Goal: Task Accomplishment & Management: Use online tool/utility

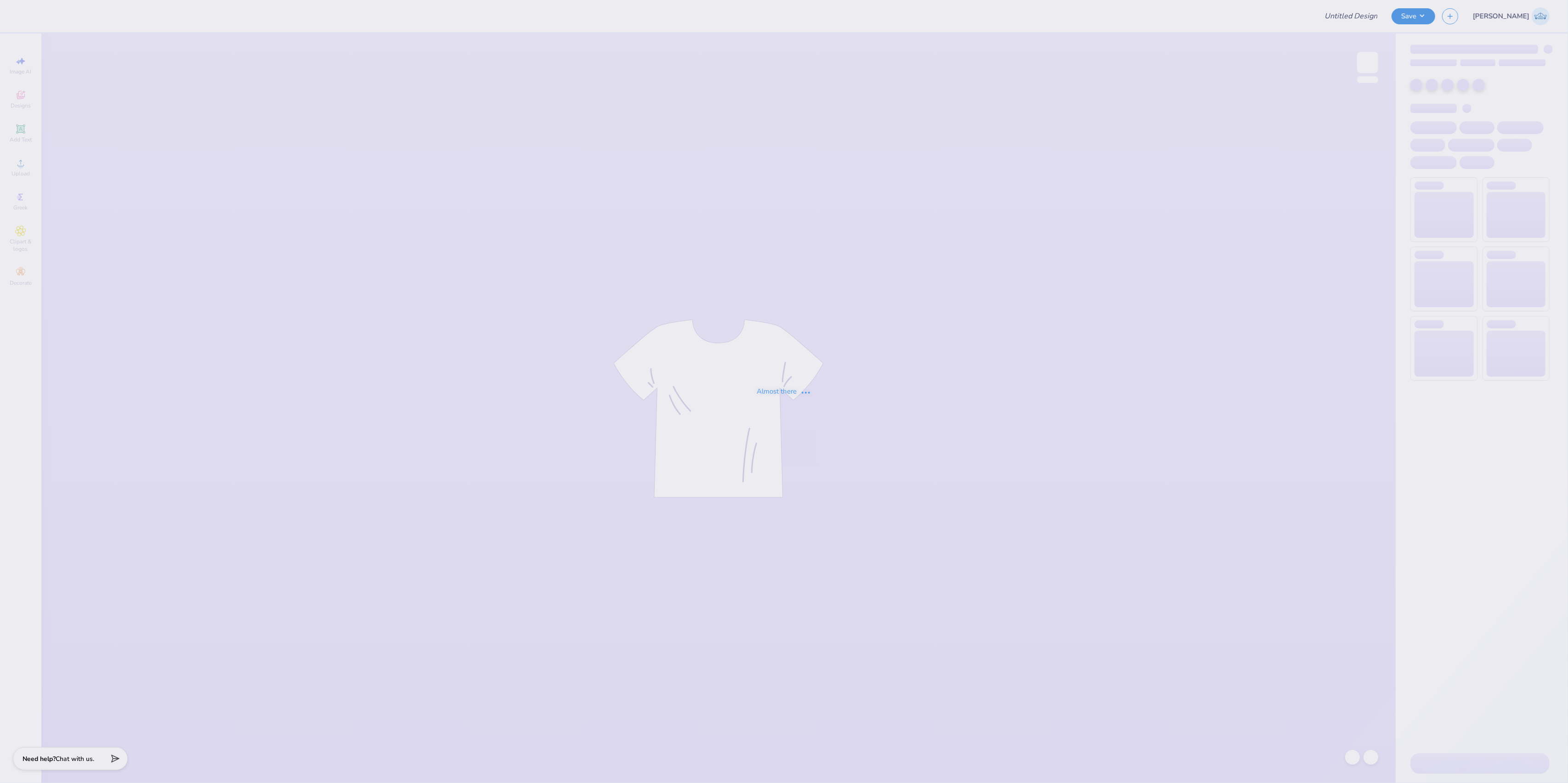
type input "dg gameday hat"
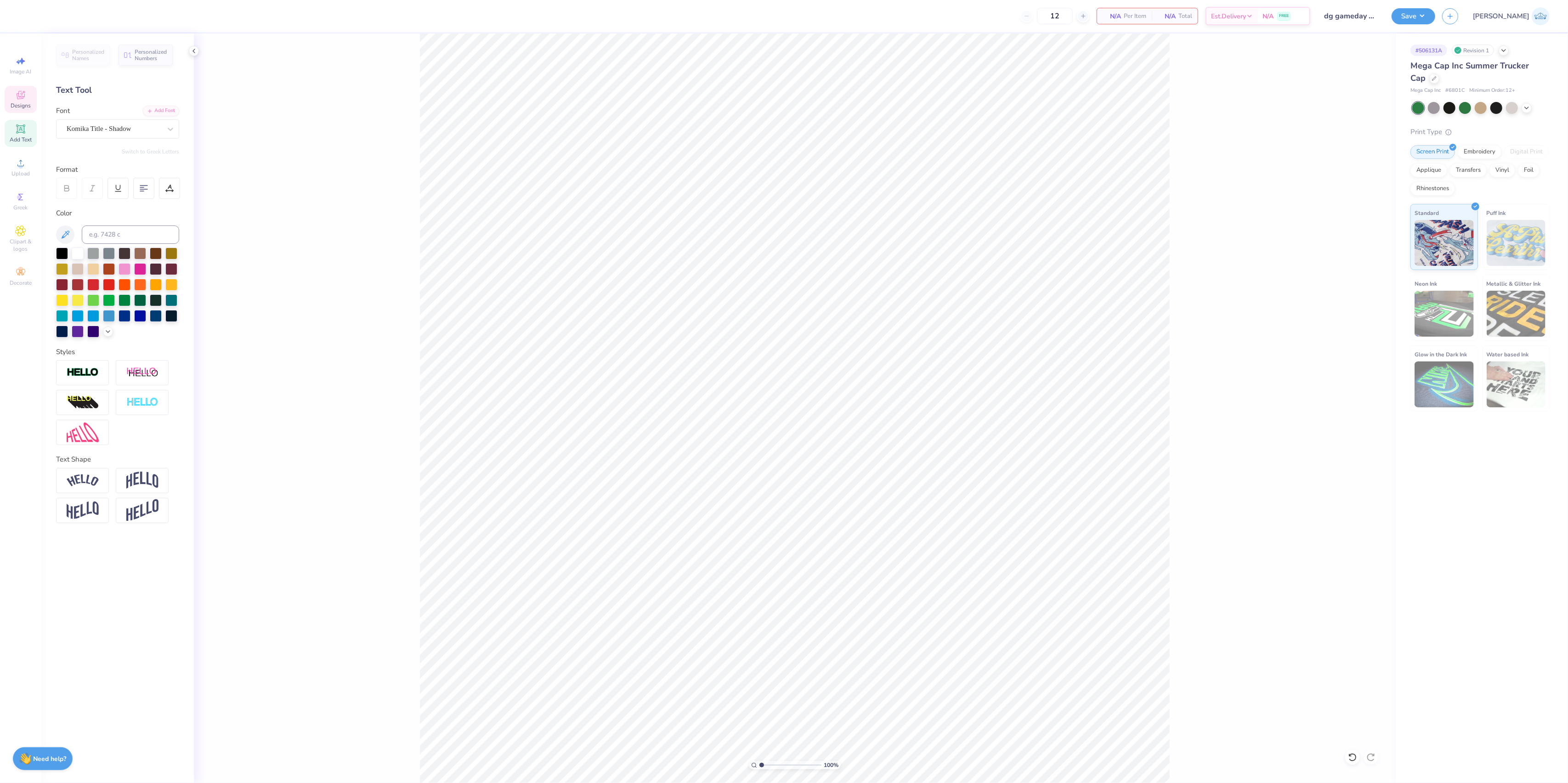
click at [22, 102] on span "Designs" at bounding box center [20, 106] width 20 height 7
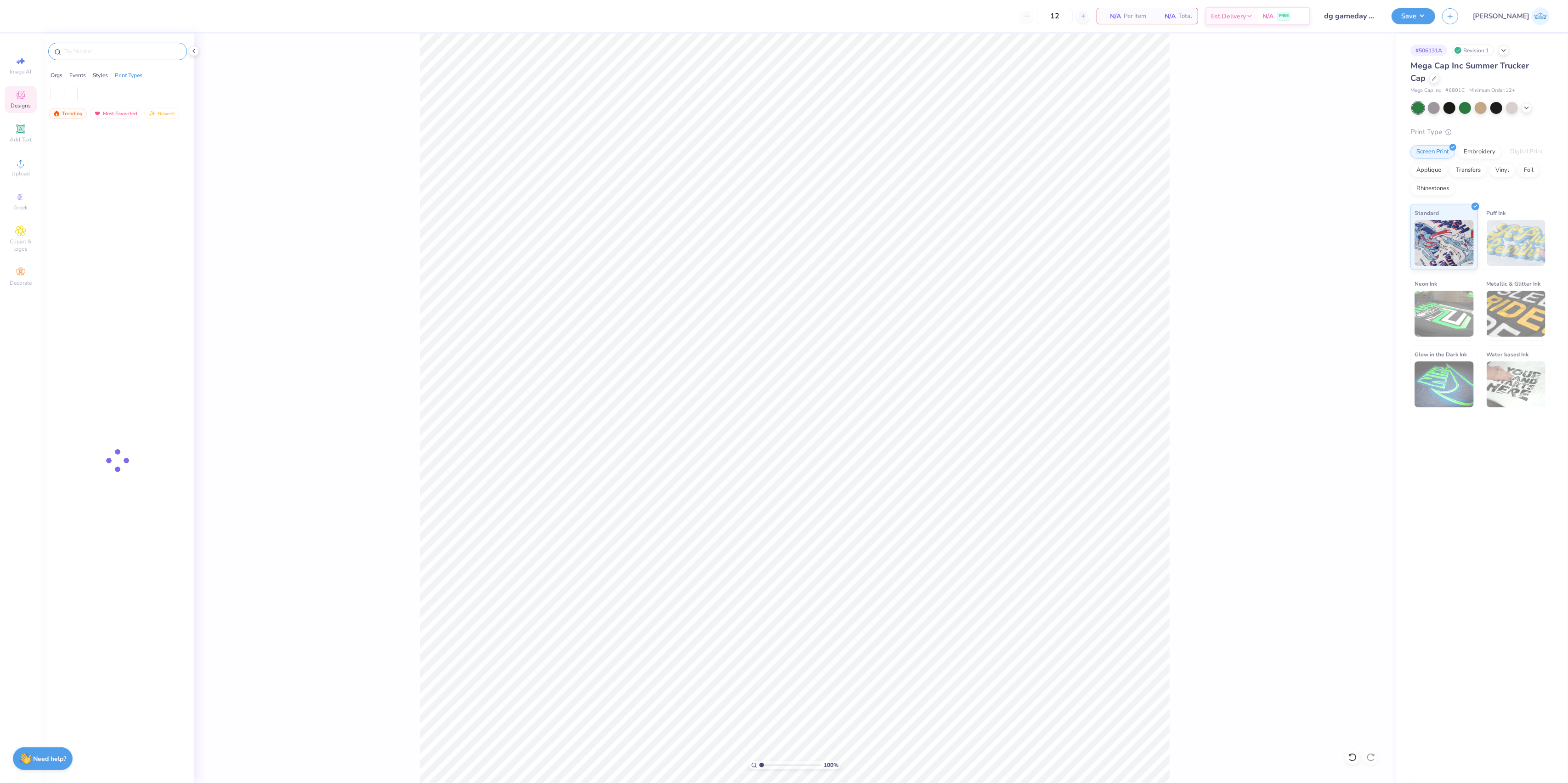
click at [83, 55] on input "text" at bounding box center [122, 51] width 117 height 9
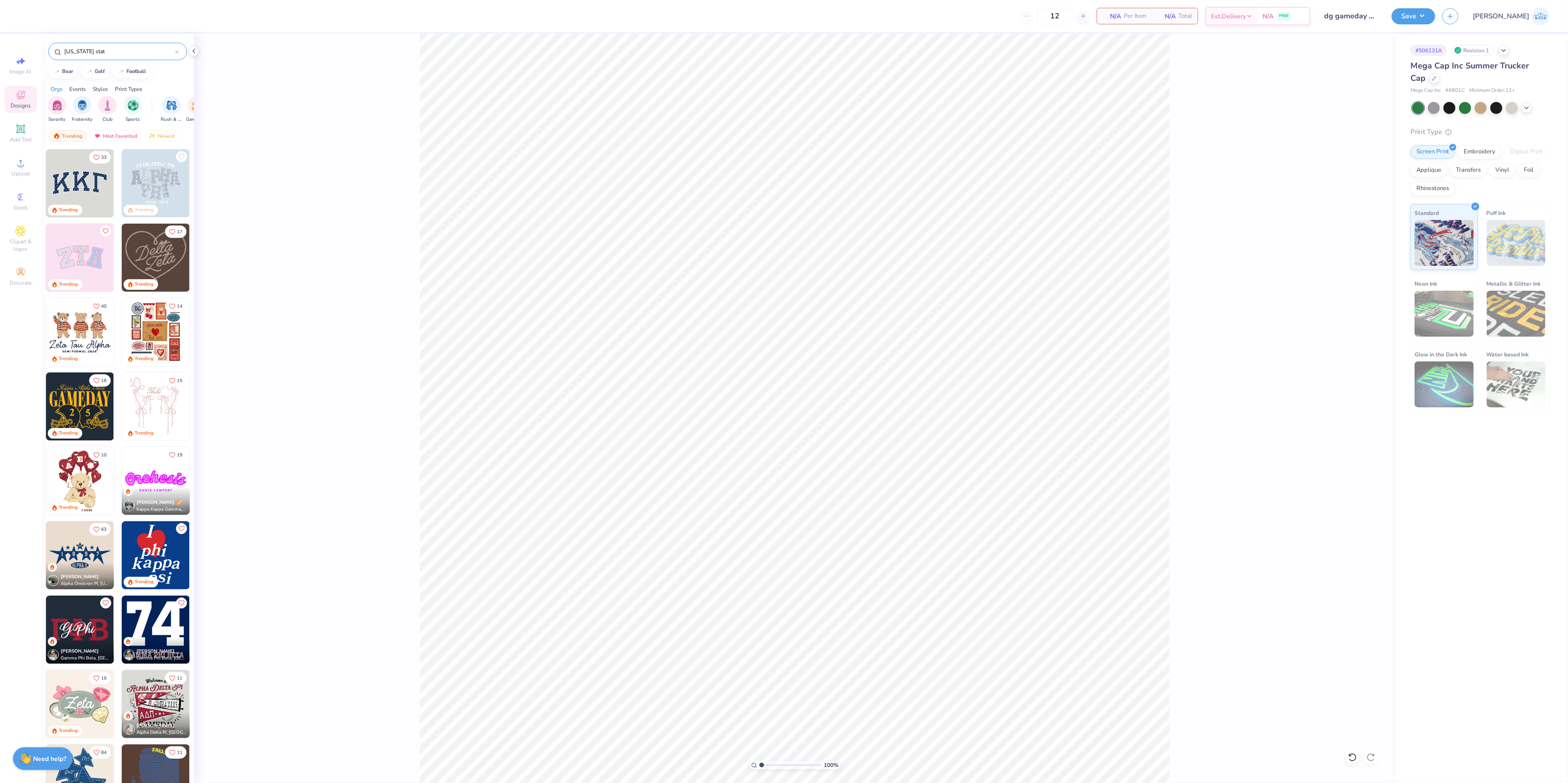
type input "[US_STATE] state"
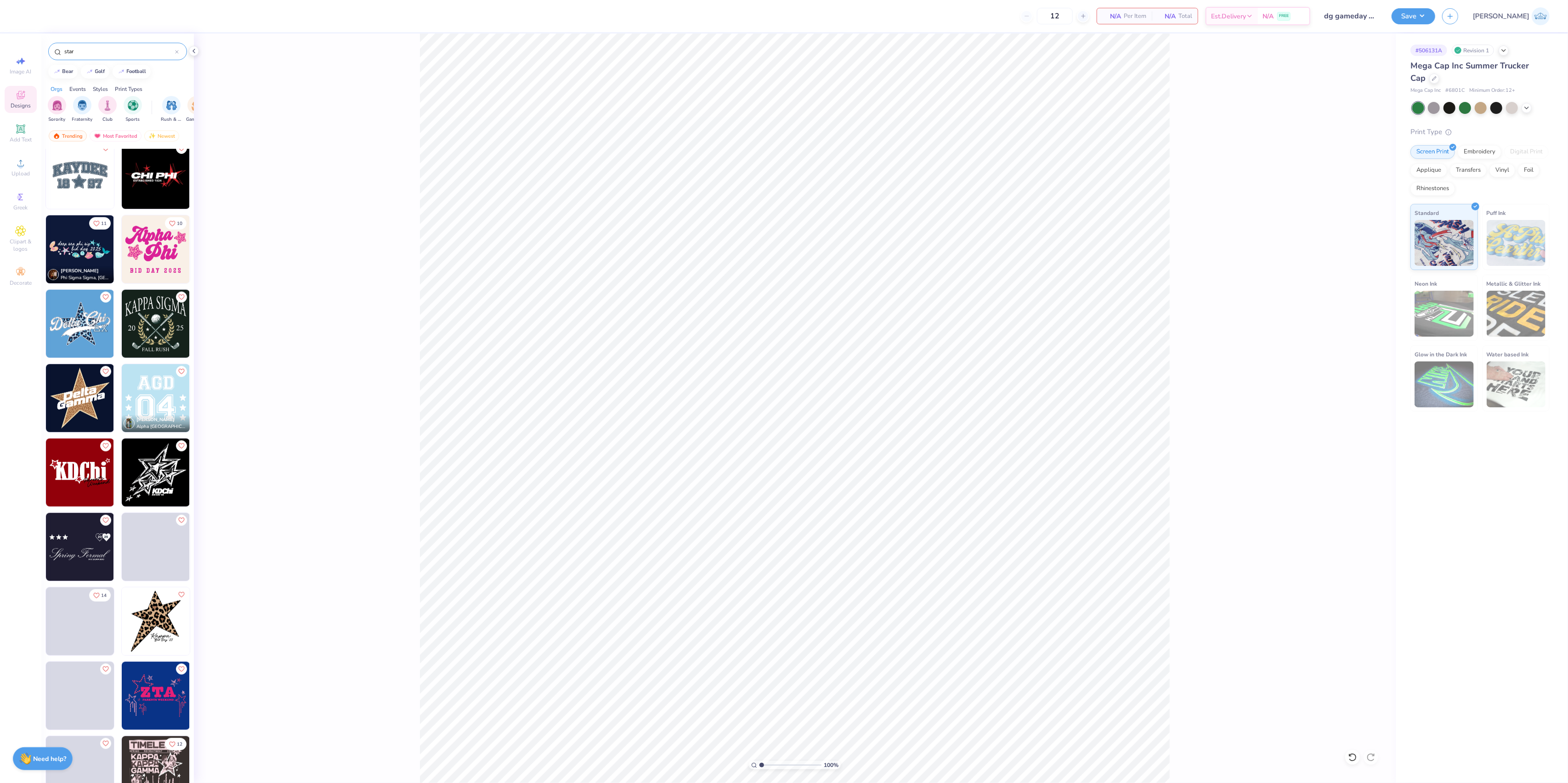
scroll to position [857, 0]
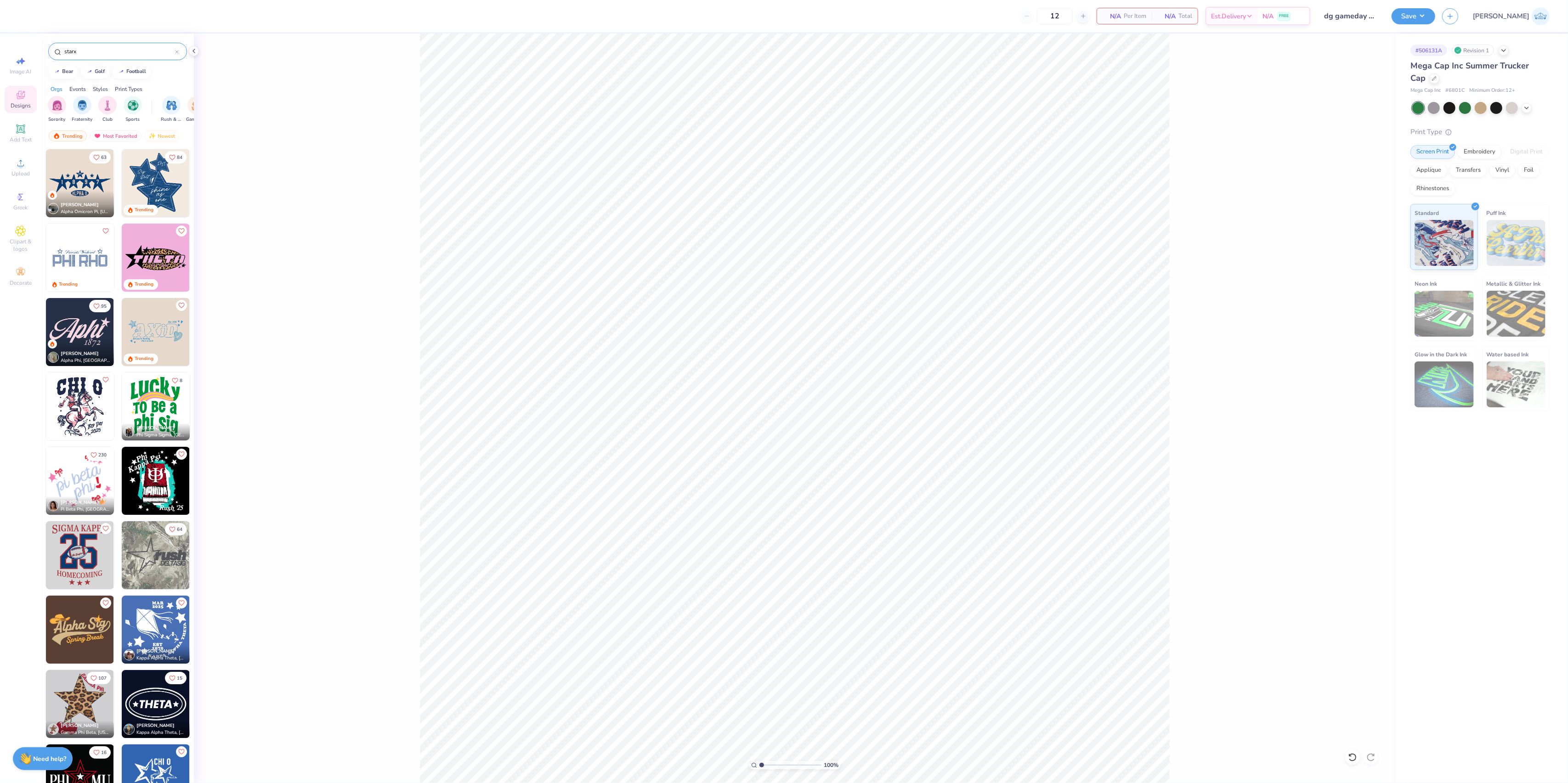
click at [100, 50] on input "starx" at bounding box center [119, 51] width 111 height 9
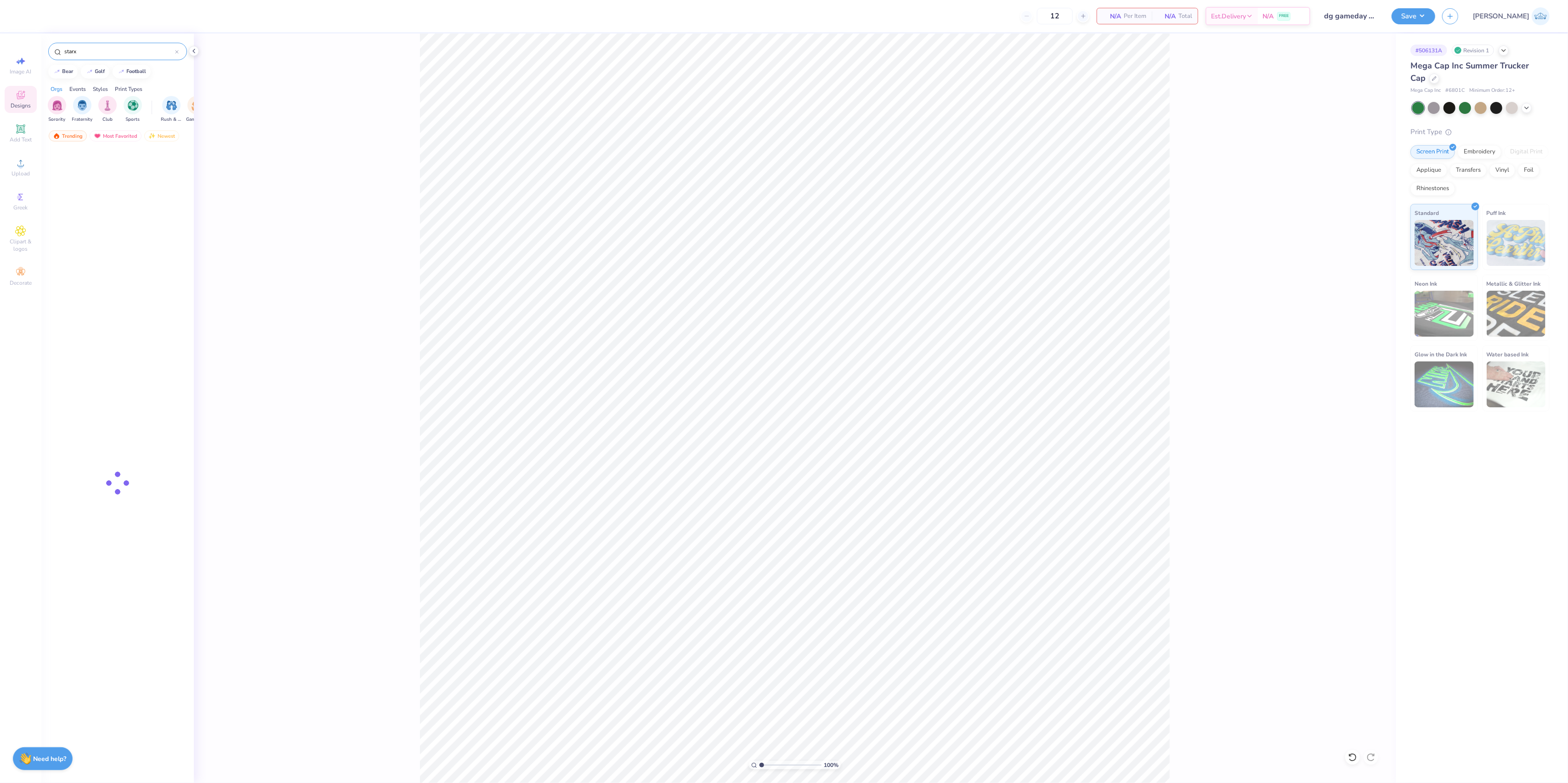
type input "star"
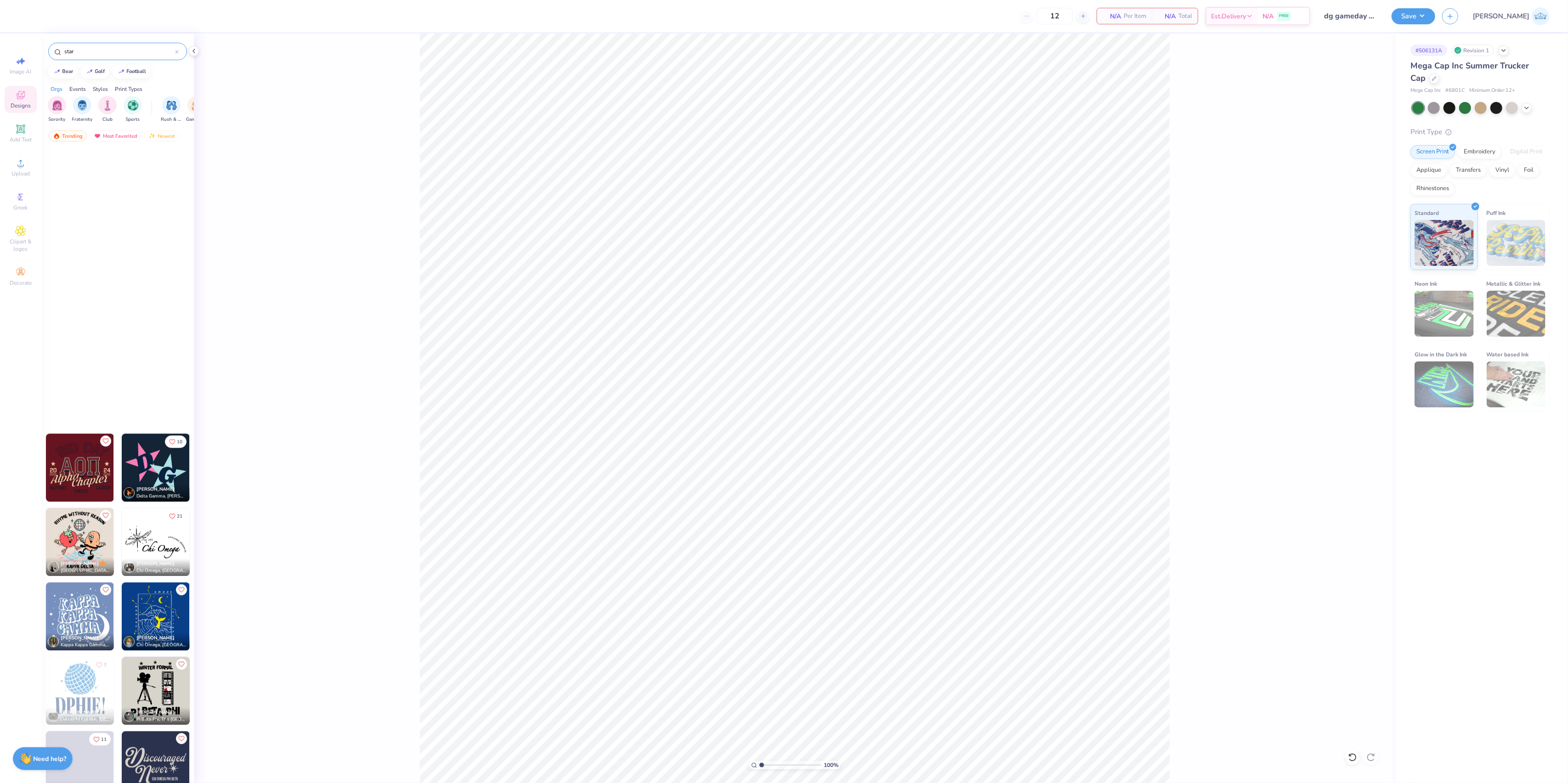
scroll to position [13179, 0]
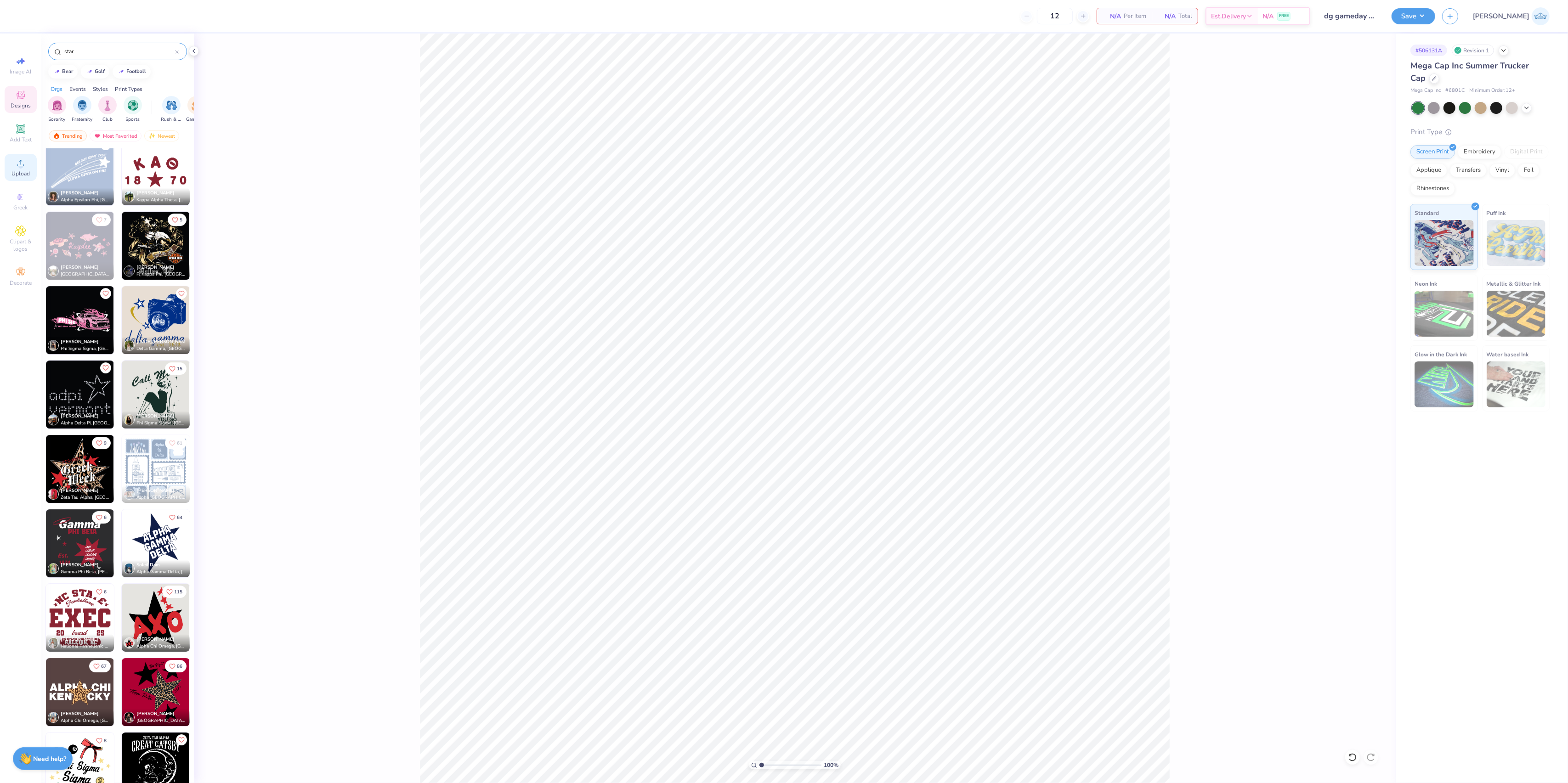
click at [35, 172] on div "Upload" at bounding box center [21, 167] width 32 height 27
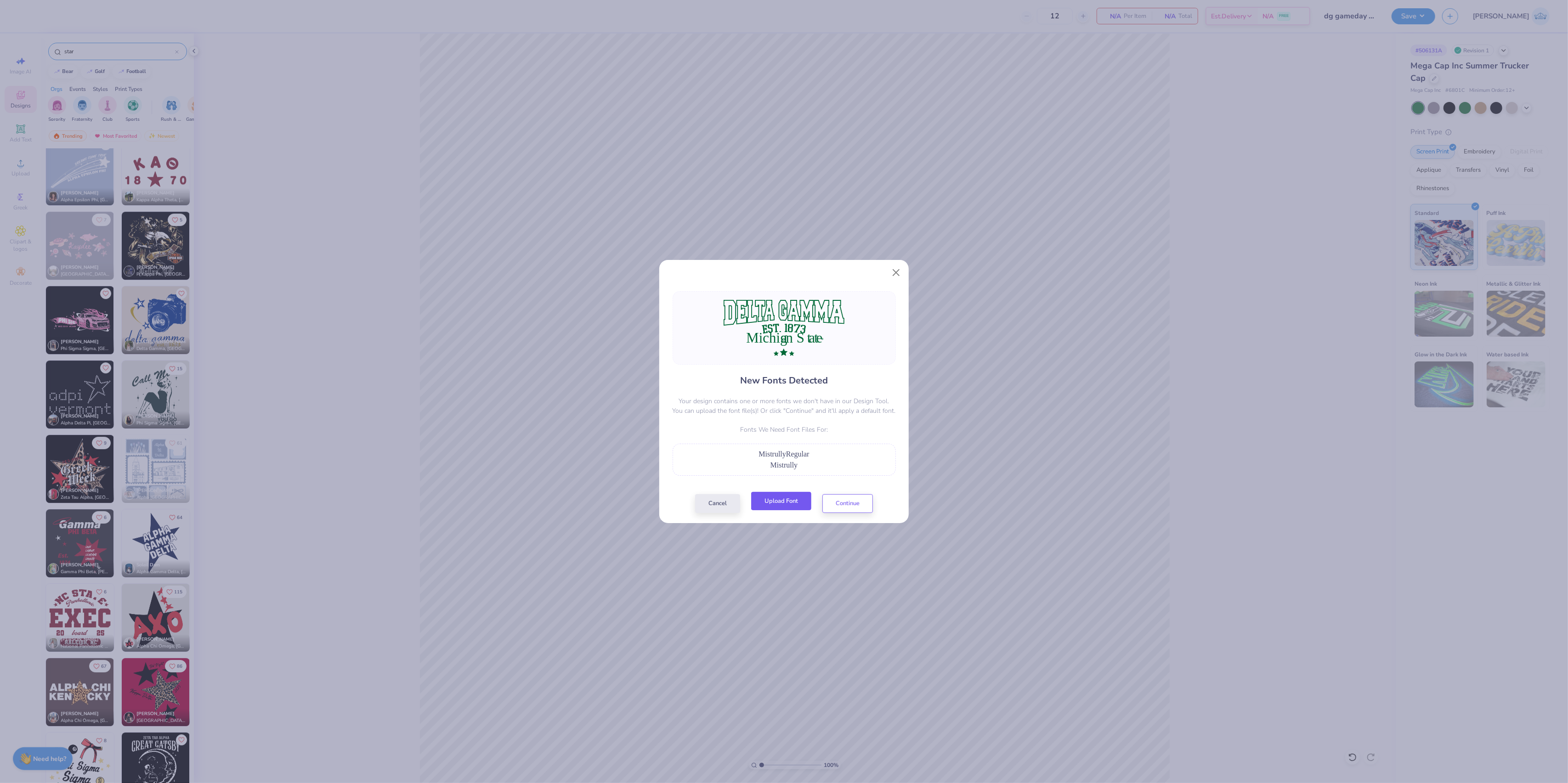
click at [788, 504] on button "Upload Font" at bounding box center [781, 501] width 60 height 19
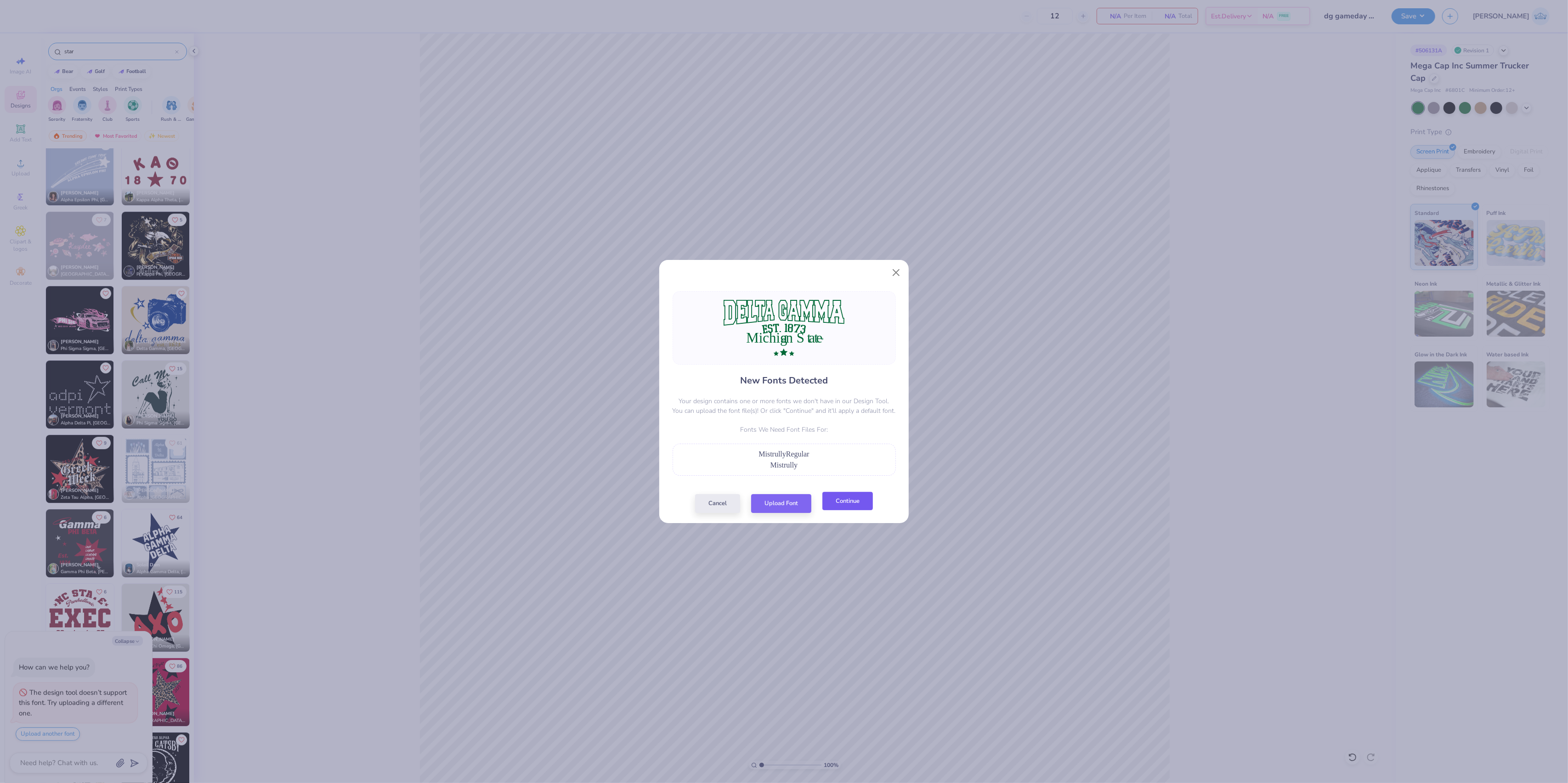
click at [857, 506] on button "Continue" at bounding box center [847, 501] width 51 height 19
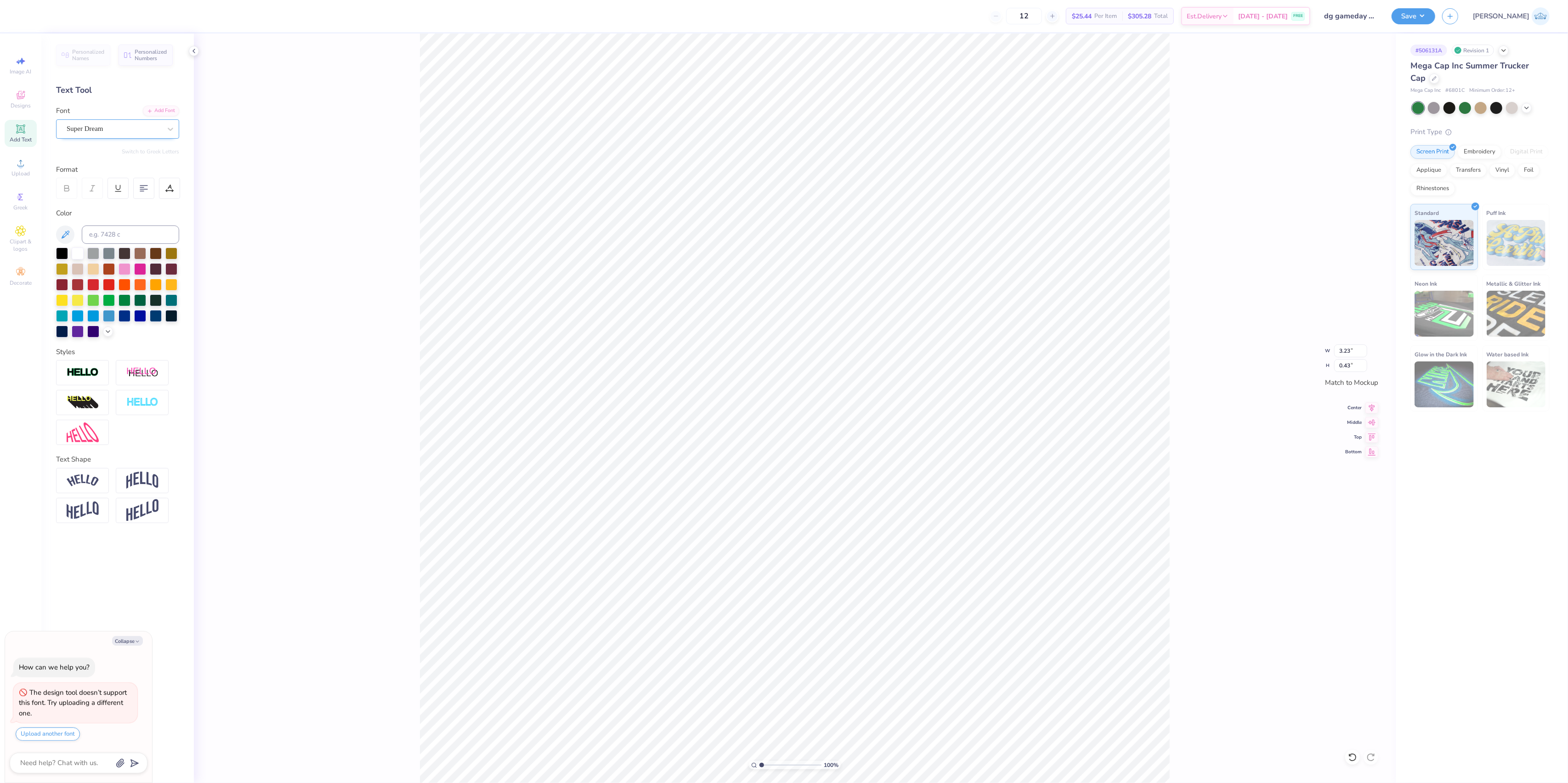
click at [70, 137] on div "Super Dream" at bounding box center [117, 129] width 123 height 19
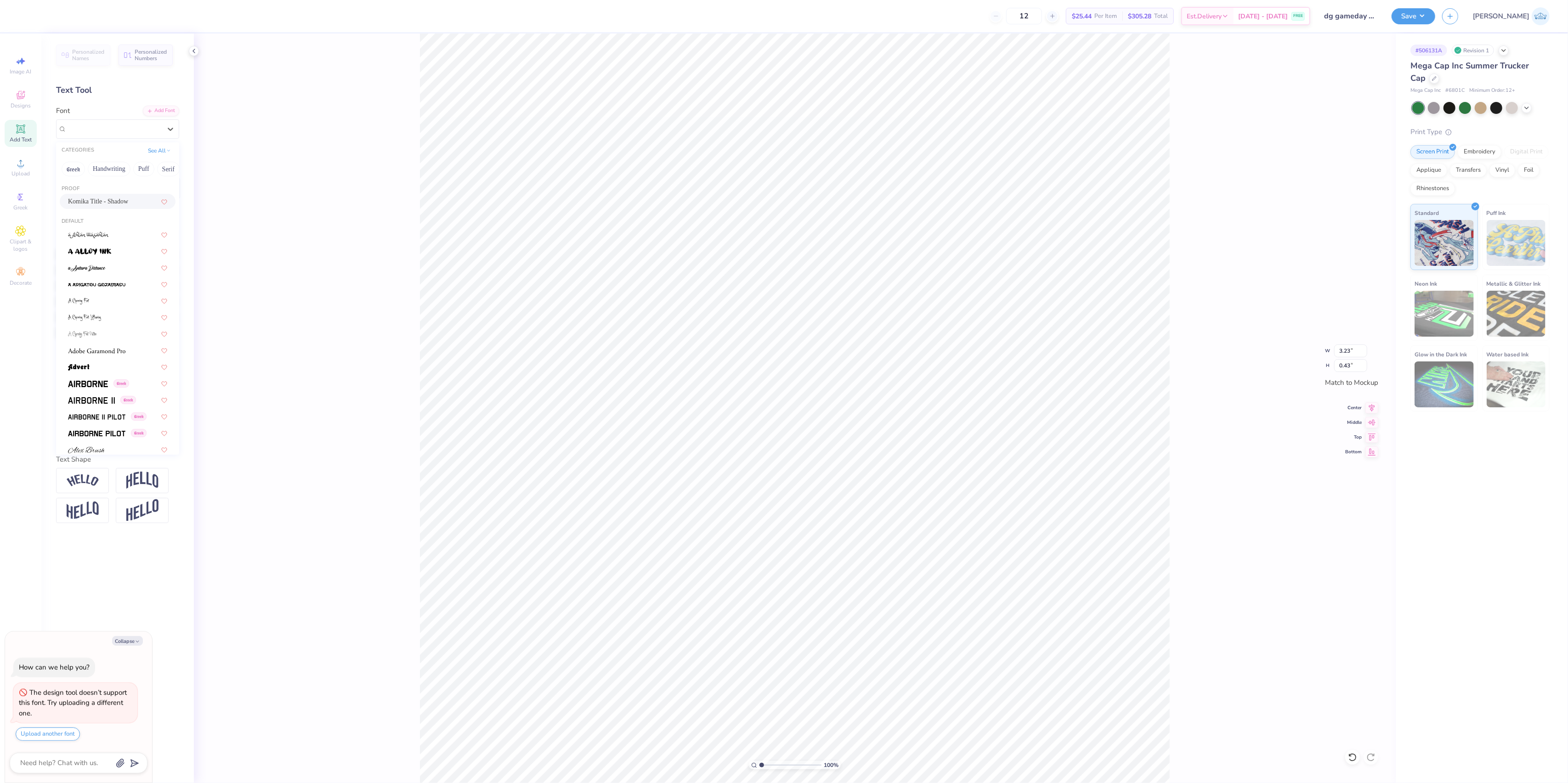
click at [97, 203] on span "Komika Title - Shadow" at bounding box center [98, 201] width 60 height 10
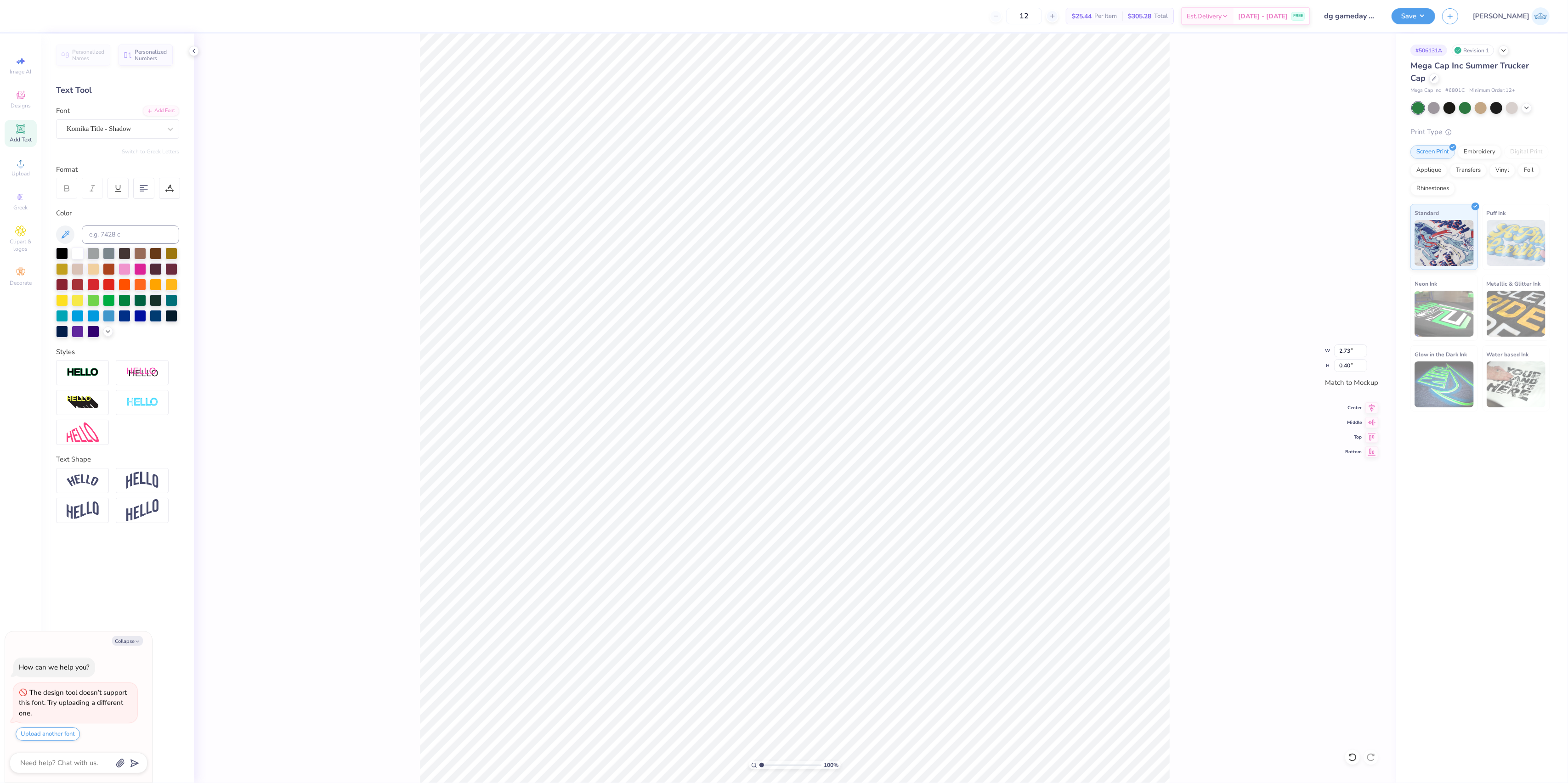
type textarea "x"
type input "2.73"
type input "0.40"
click at [100, 111] on div "Font Komika Title - Shadow" at bounding box center [117, 122] width 123 height 33
click at [104, 132] on div "Komika Title - Shadow" at bounding box center [114, 128] width 96 height 14
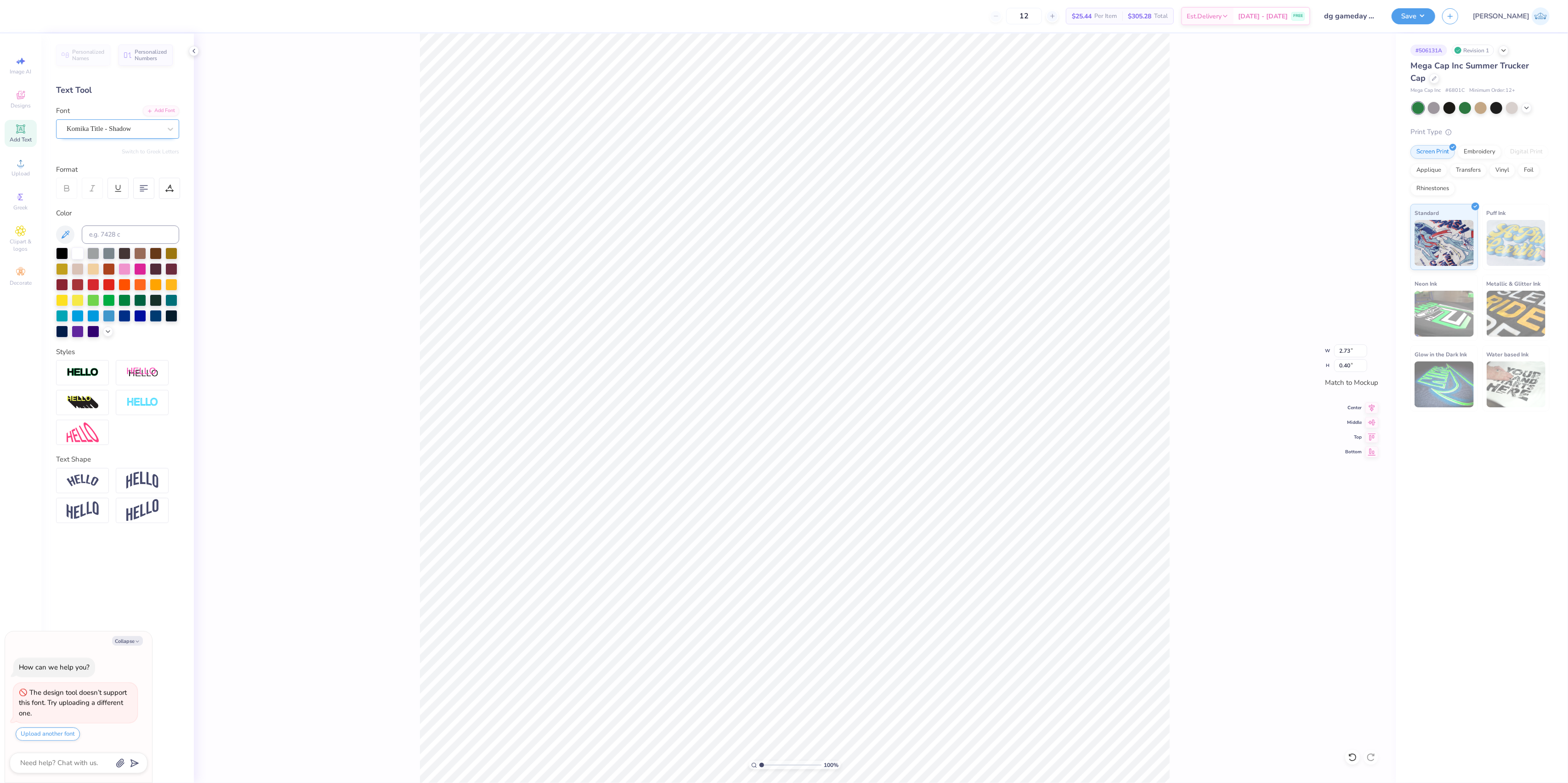
type textarea "x"
type input "mistr"
type textarea "x"
type input "2.88"
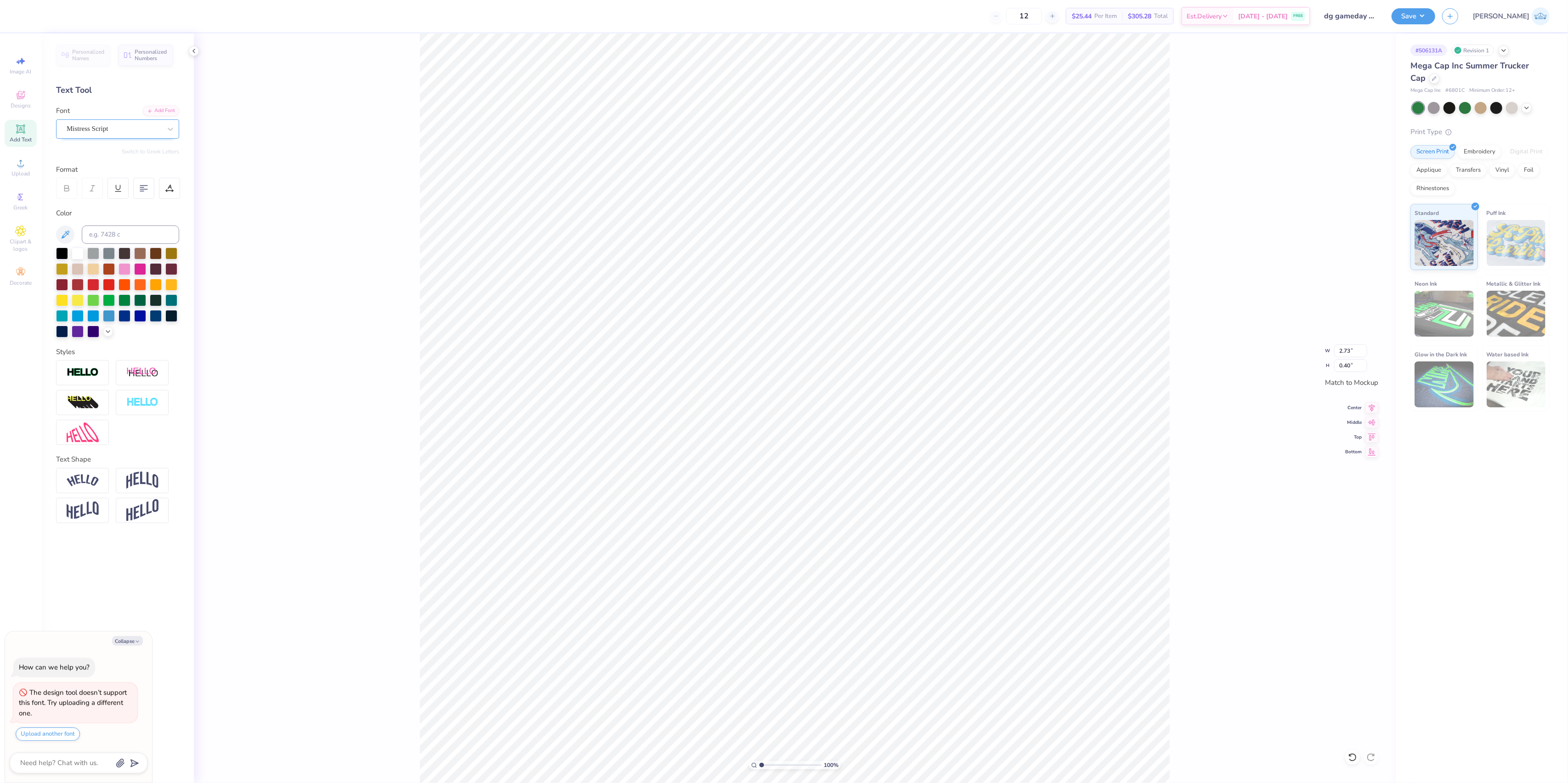
type input "0.55"
click at [141, 125] on div "Mistress Script" at bounding box center [114, 128] width 96 height 14
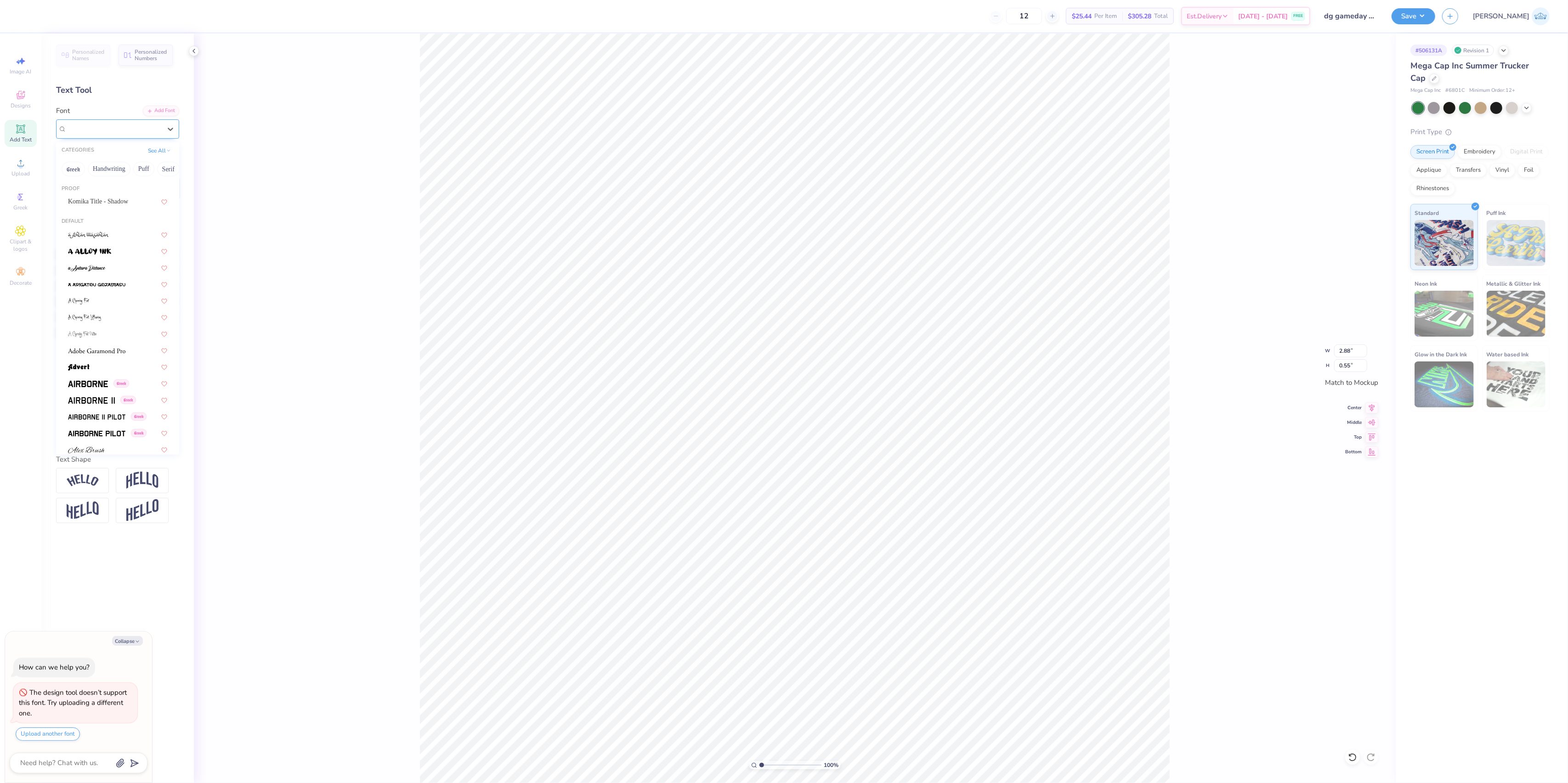
type textarea "x"
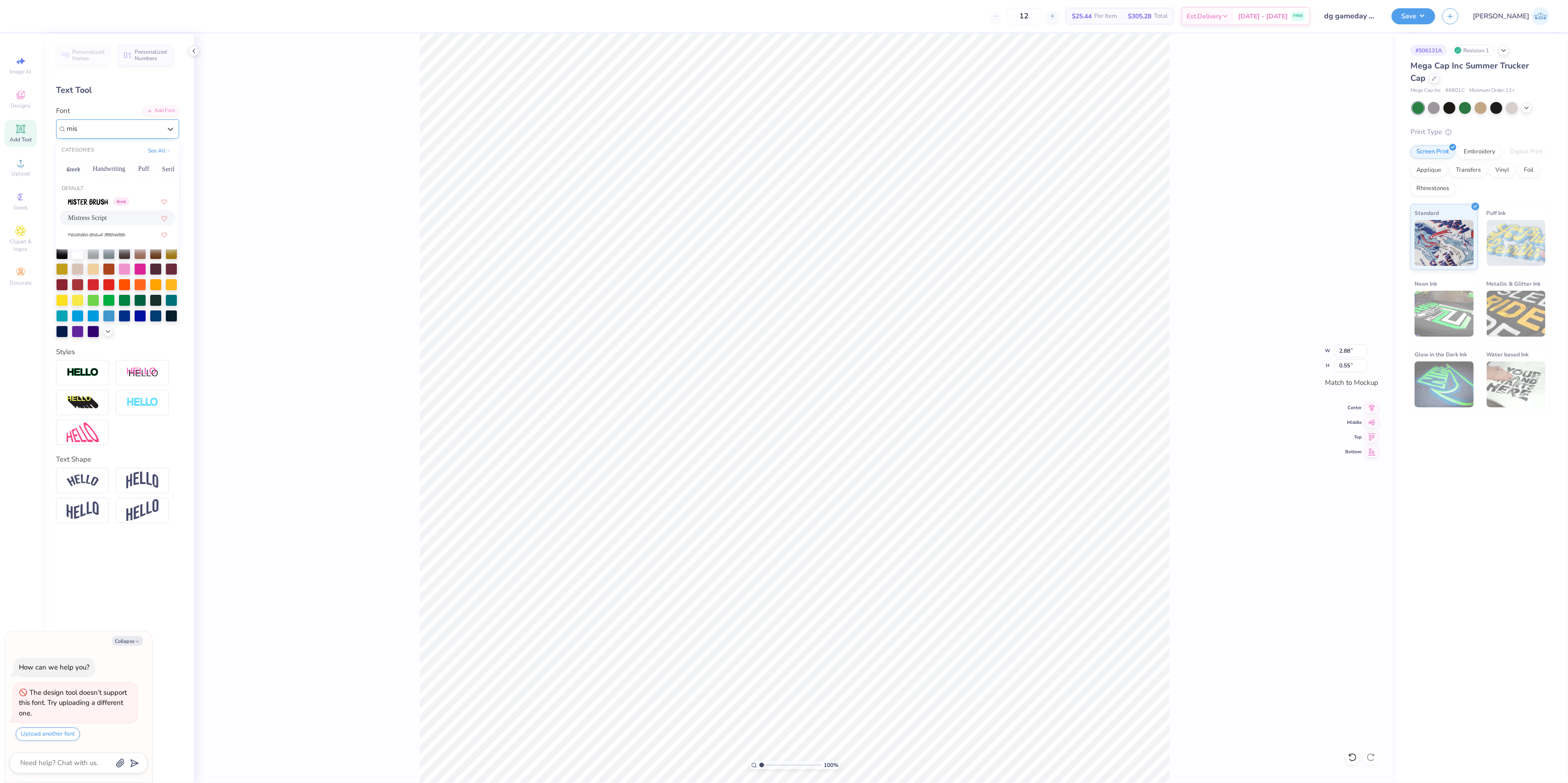
paste input "Mistrully"
type input "Mistrully"
type textarea "x"
click at [159, 106] on div "Add Font" at bounding box center [161, 110] width 37 height 10
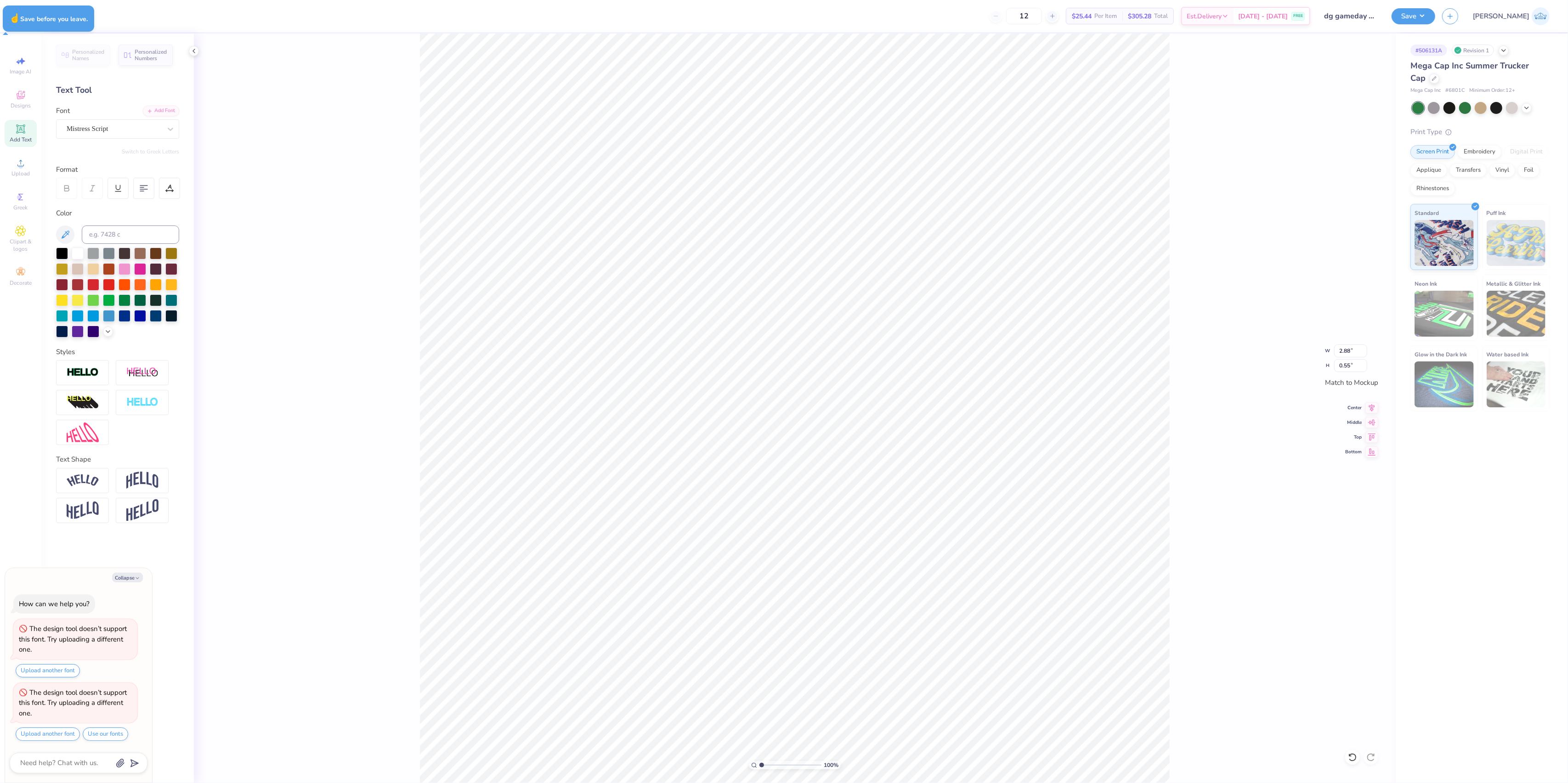
type textarea "x"
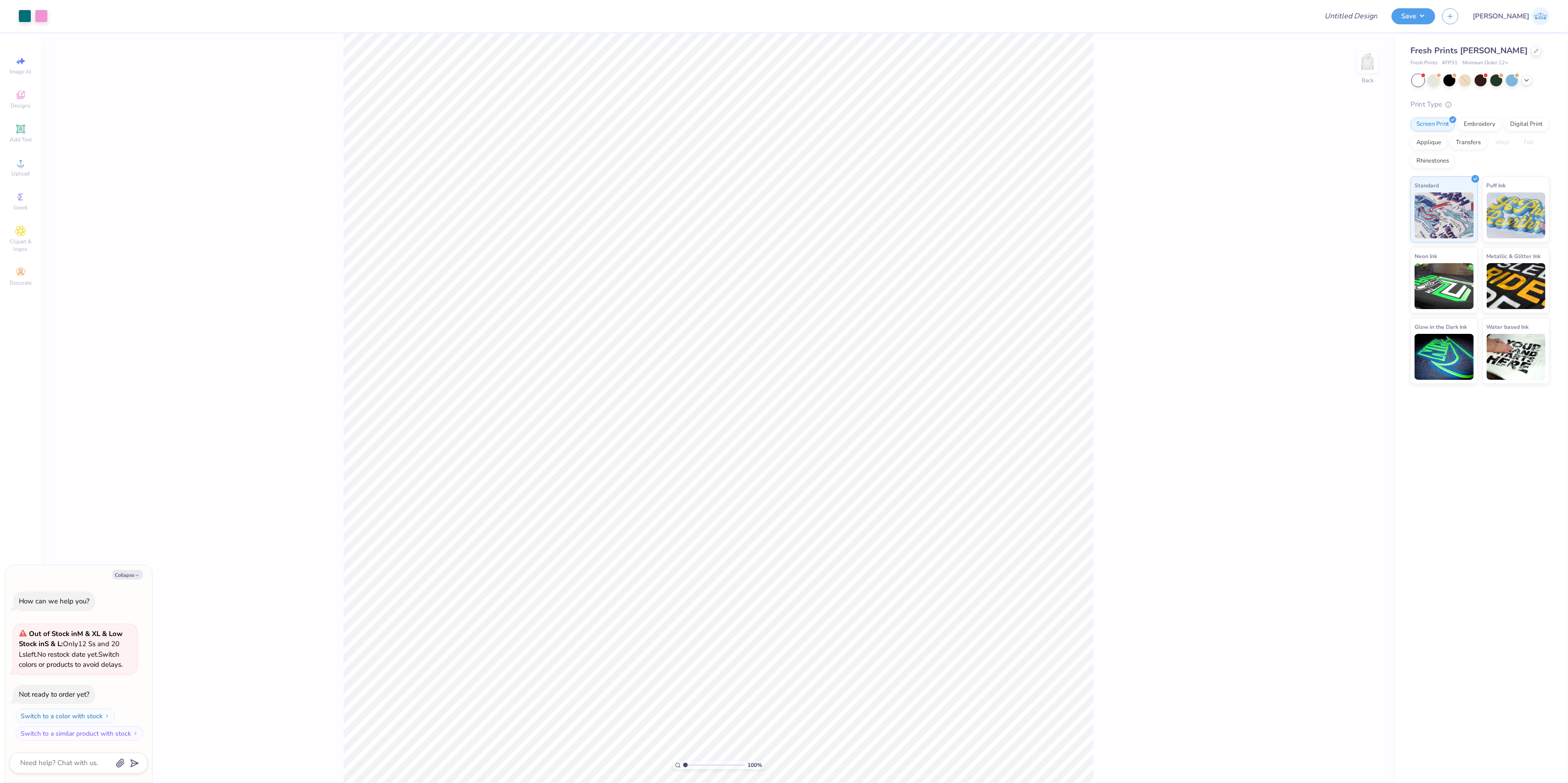
click at [1141, 478] on div "100 % Back" at bounding box center [718, 408] width 1354 height 750
type textarea "x"
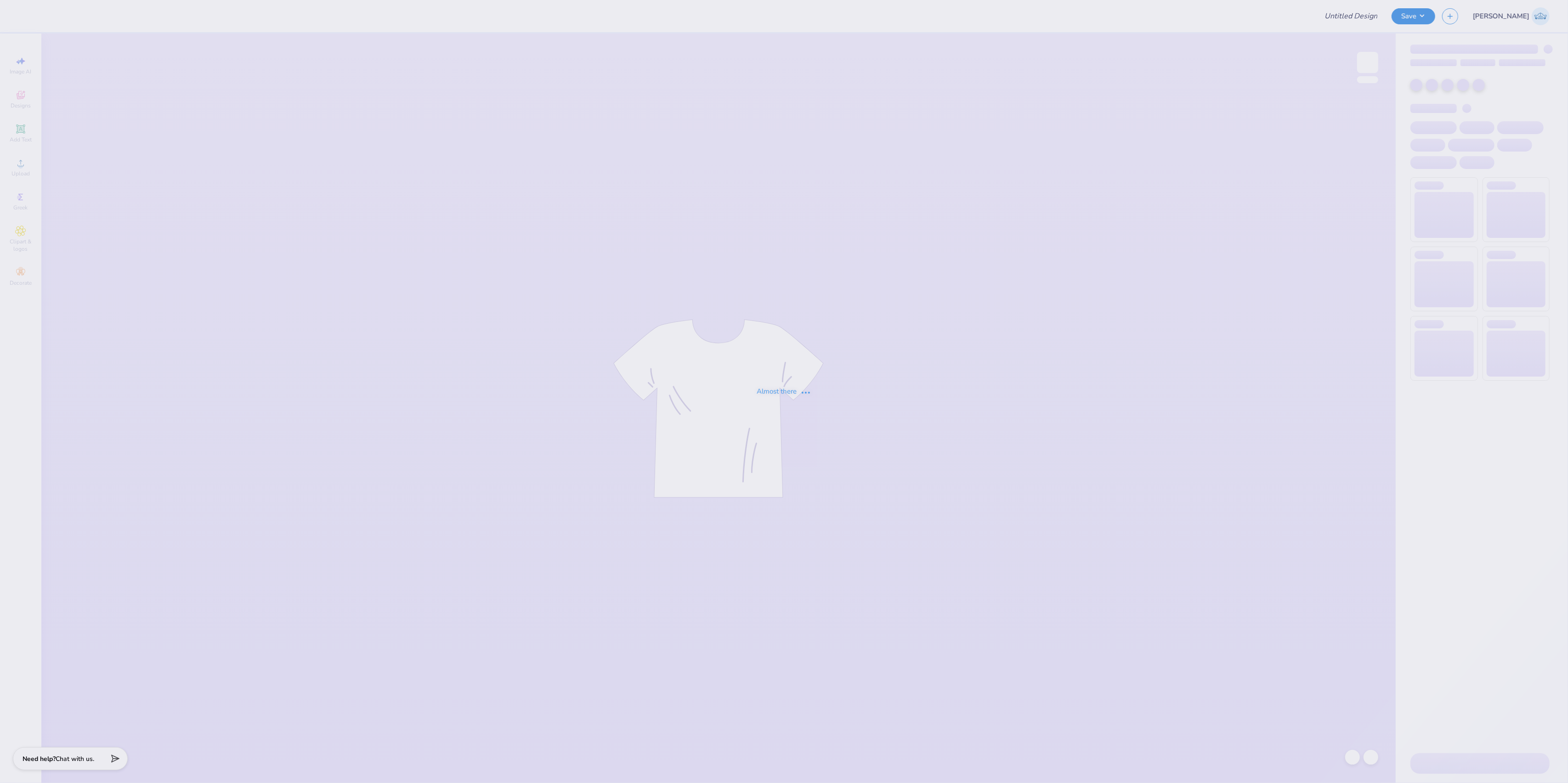
type input "dg gameday hat"
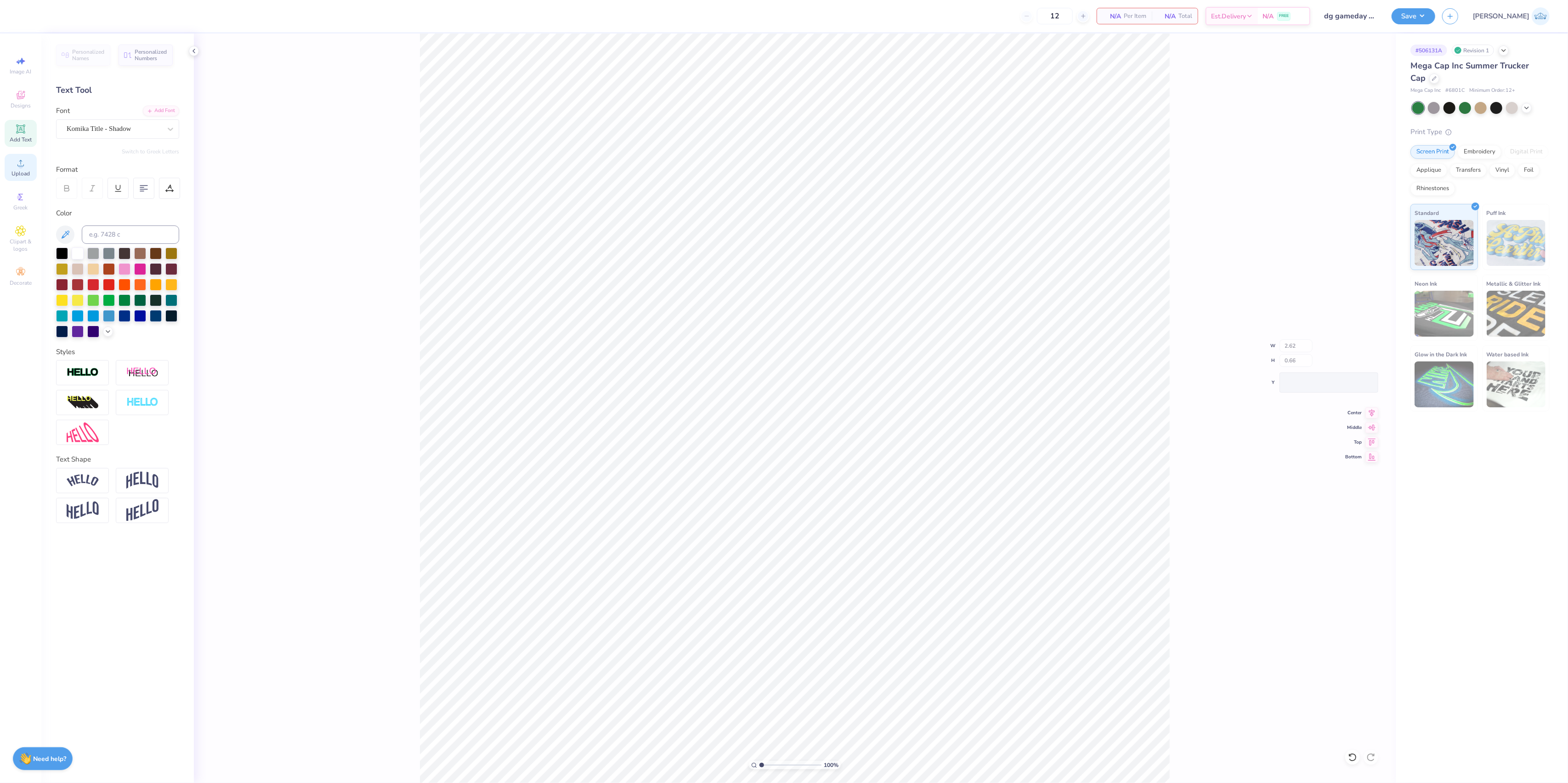
click at [16, 165] on icon at bounding box center [21, 163] width 11 height 11
click at [21, 165] on icon at bounding box center [21, 163] width 7 height 7
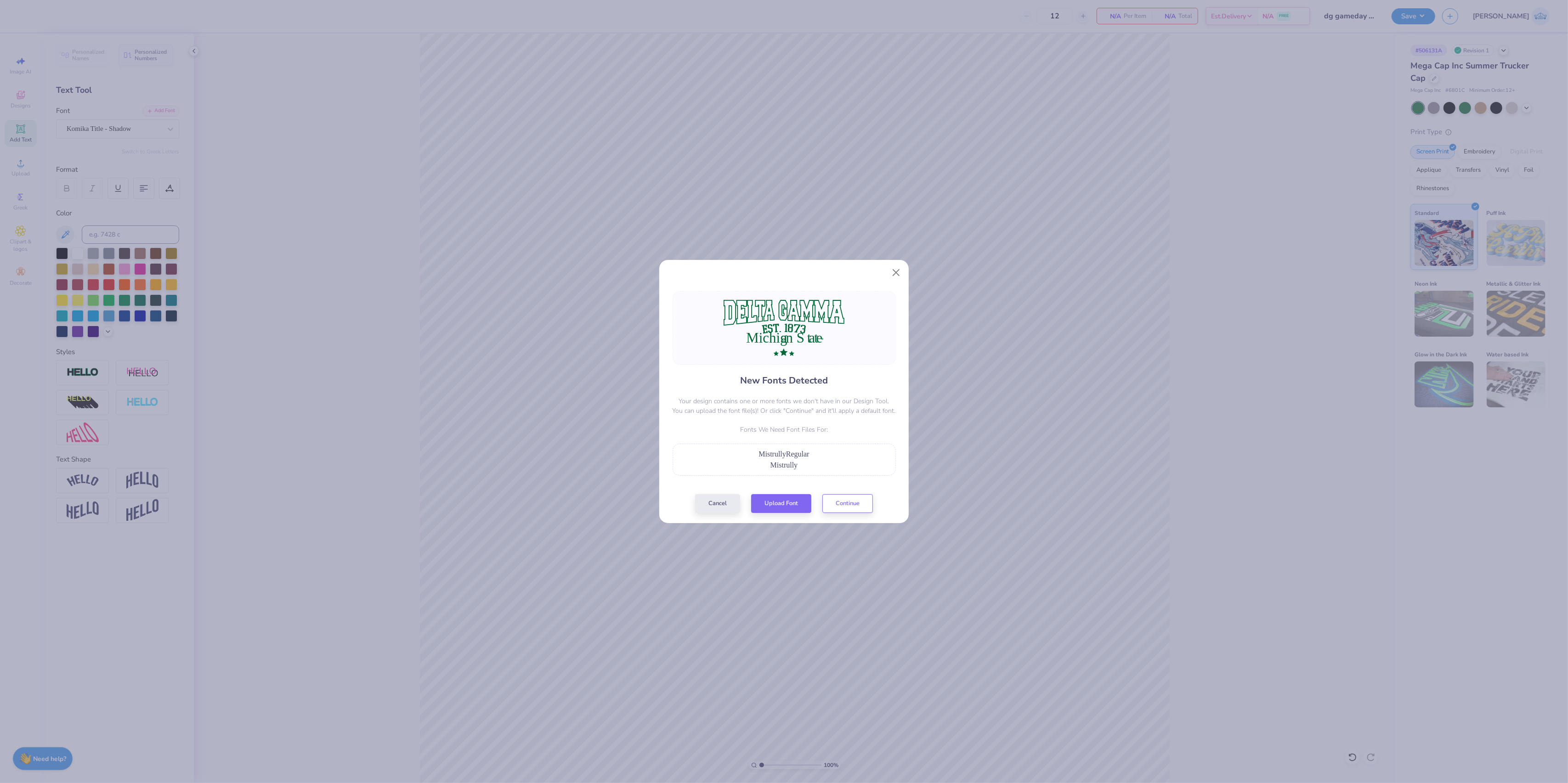
click at [890, 289] on div "New Fonts Detected Your design contains one or more fonts we don't have in our …" at bounding box center [784, 402] width 250 height 243
click at [894, 271] on button "Close" at bounding box center [896, 273] width 18 height 18
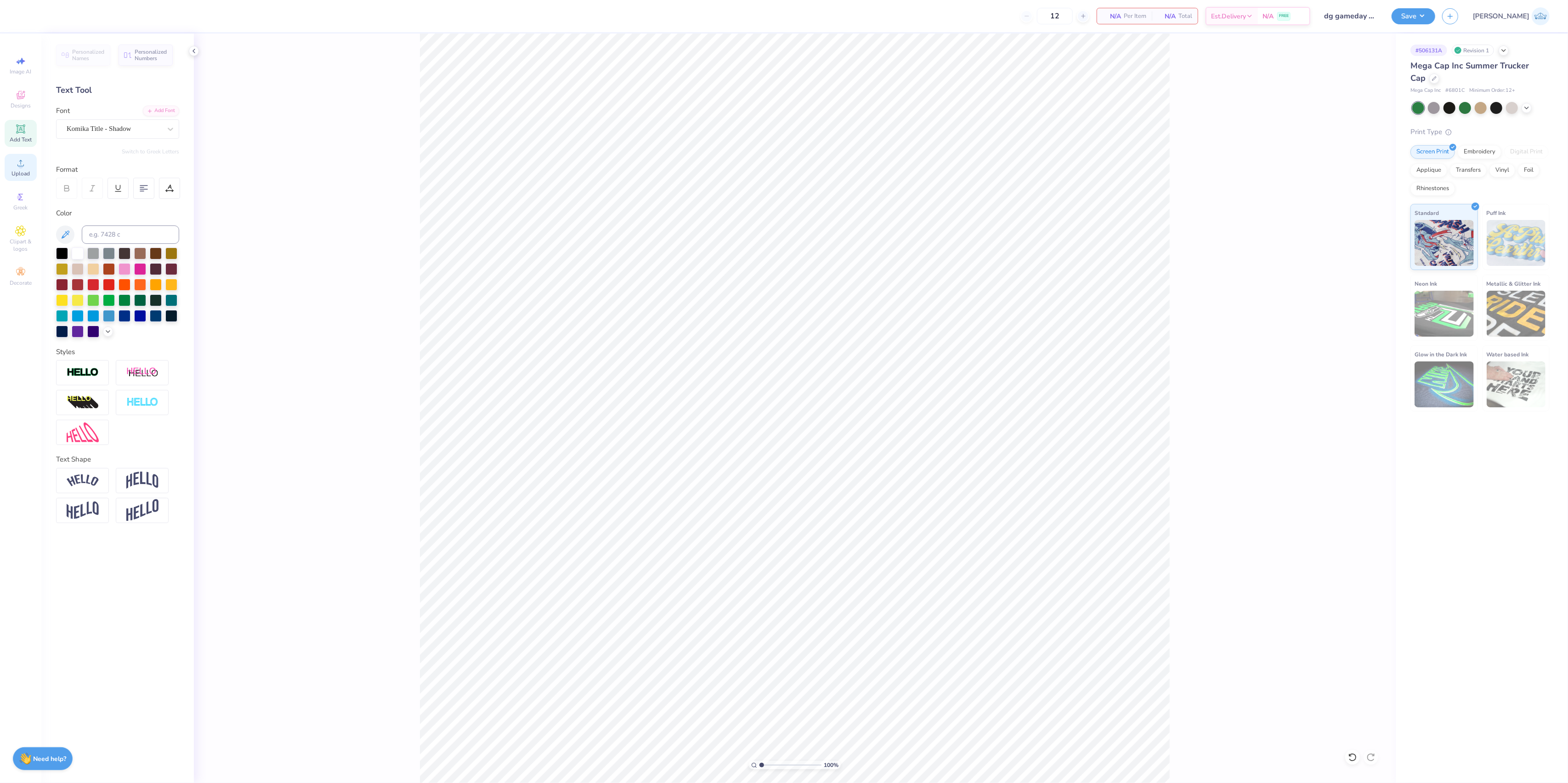
click at [23, 175] on span "Upload" at bounding box center [21, 173] width 18 height 7
click at [1337, 360] on input "1.88" at bounding box center [1351, 365] width 33 height 13
click at [1342, 366] on input "1.88" at bounding box center [1351, 365] width 33 height 13
type input "2"
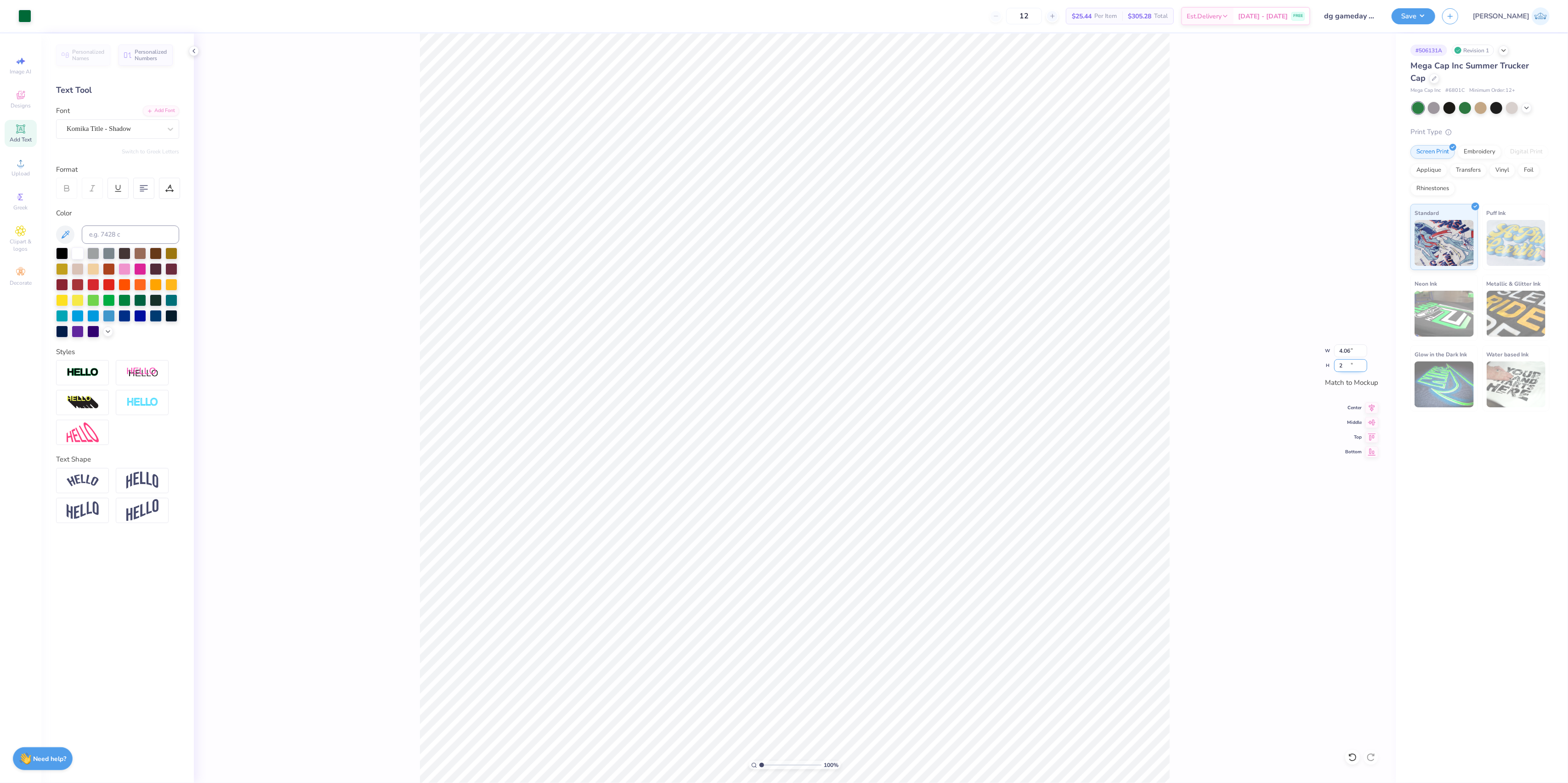
type input "4.06"
type input "1.89"
click at [1340, 350] on input "4.06" at bounding box center [1351, 350] width 33 height 13
type input "4.00"
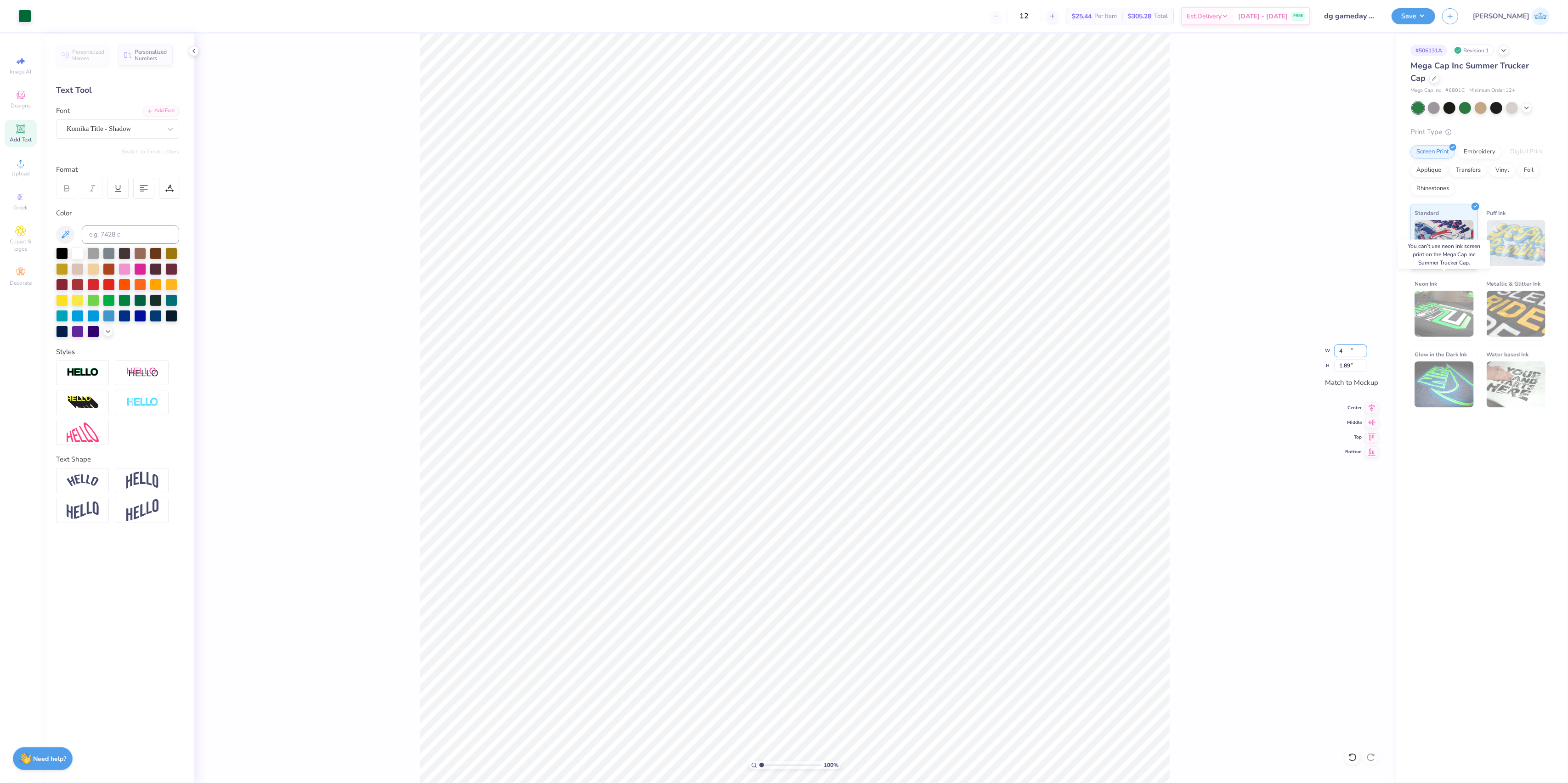
type input "1.86"
click at [772, 768] on input "range" at bounding box center [791, 765] width 62 height 9
click at [770, 768] on input "range" at bounding box center [791, 765] width 62 height 9
drag, startPoint x: 783, startPoint y: 767, endPoint x: 777, endPoint y: 773, distance: 8.5
type input "3.42"
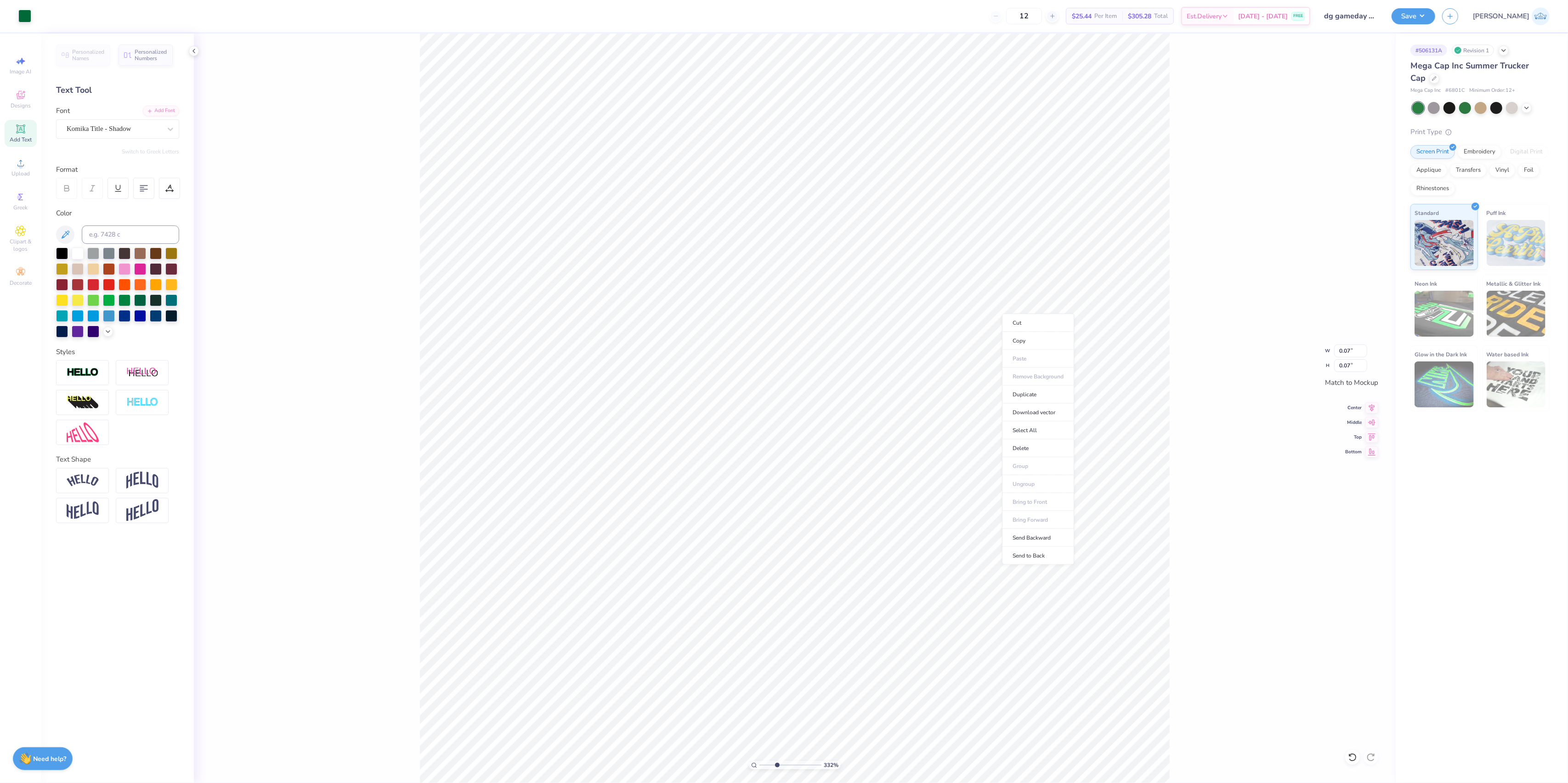
click at [777, 769] on input "range" at bounding box center [791, 765] width 62 height 9
type input "0.12"
type input "0.11"
type input "0.12"
type input "0.14"
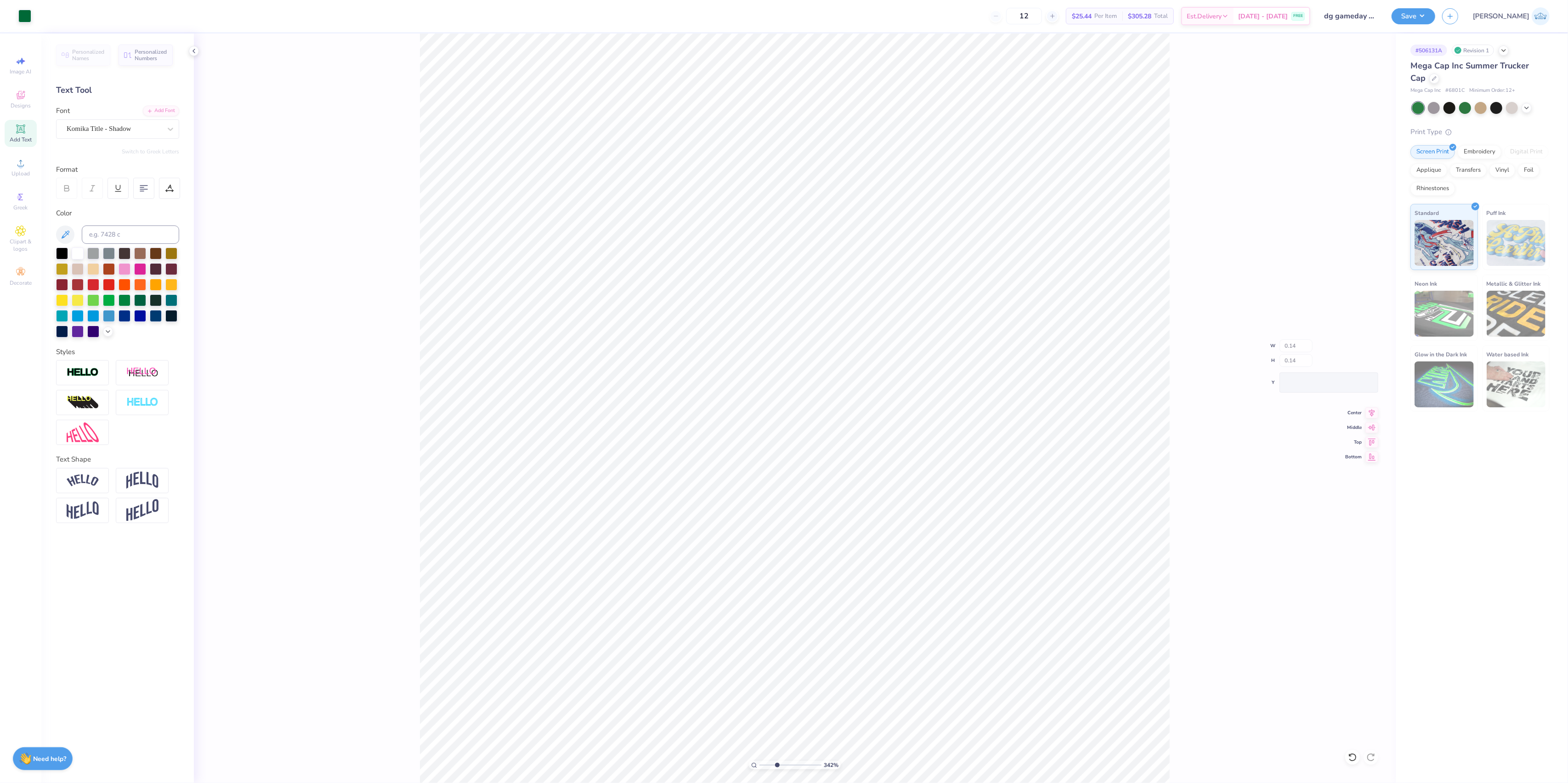
type input "0.14"
click at [765, 761] on div "342 %" at bounding box center [795, 408] width 750 height 750
drag, startPoint x: 763, startPoint y: 764, endPoint x: 730, endPoint y: 756, distance: 34.0
click at [760, 761] on input "range" at bounding box center [791, 765] width 62 height 9
click at [964, 475] on li "Group" at bounding box center [940, 478] width 72 height 18
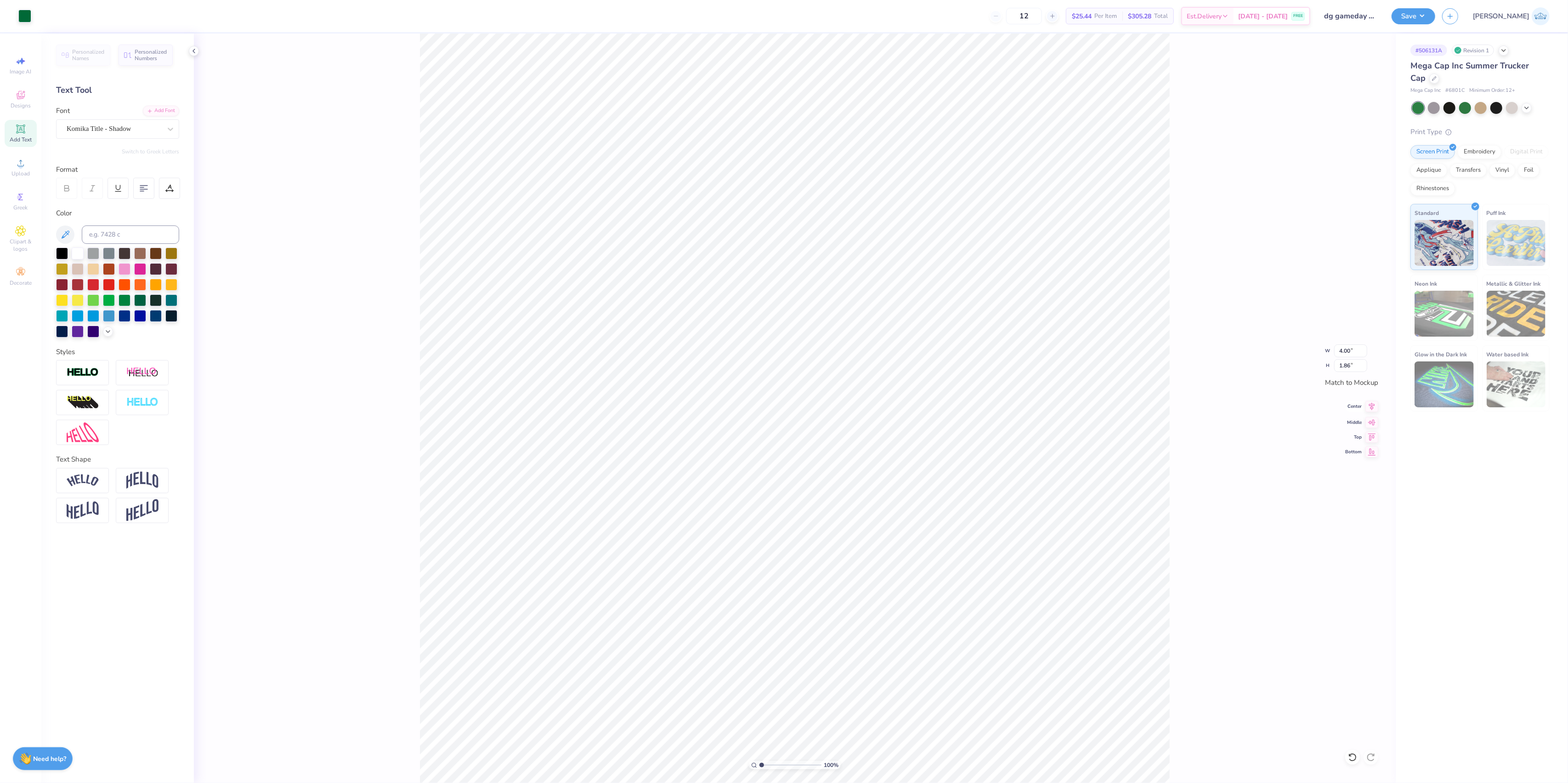
click at [1375, 408] on icon at bounding box center [1371, 406] width 13 height 11
click at [776, 761] on div "100 %" at bounding box center [795, 408] width 750 height 750
type input "1"
drag, startPoint x: 777, startPoint y: 768, endPoint x: 668, endPoint y: 777, distance: 109.4
click at [760, 769] on input "range" at bounding box center [791, 765] width 62 height 9
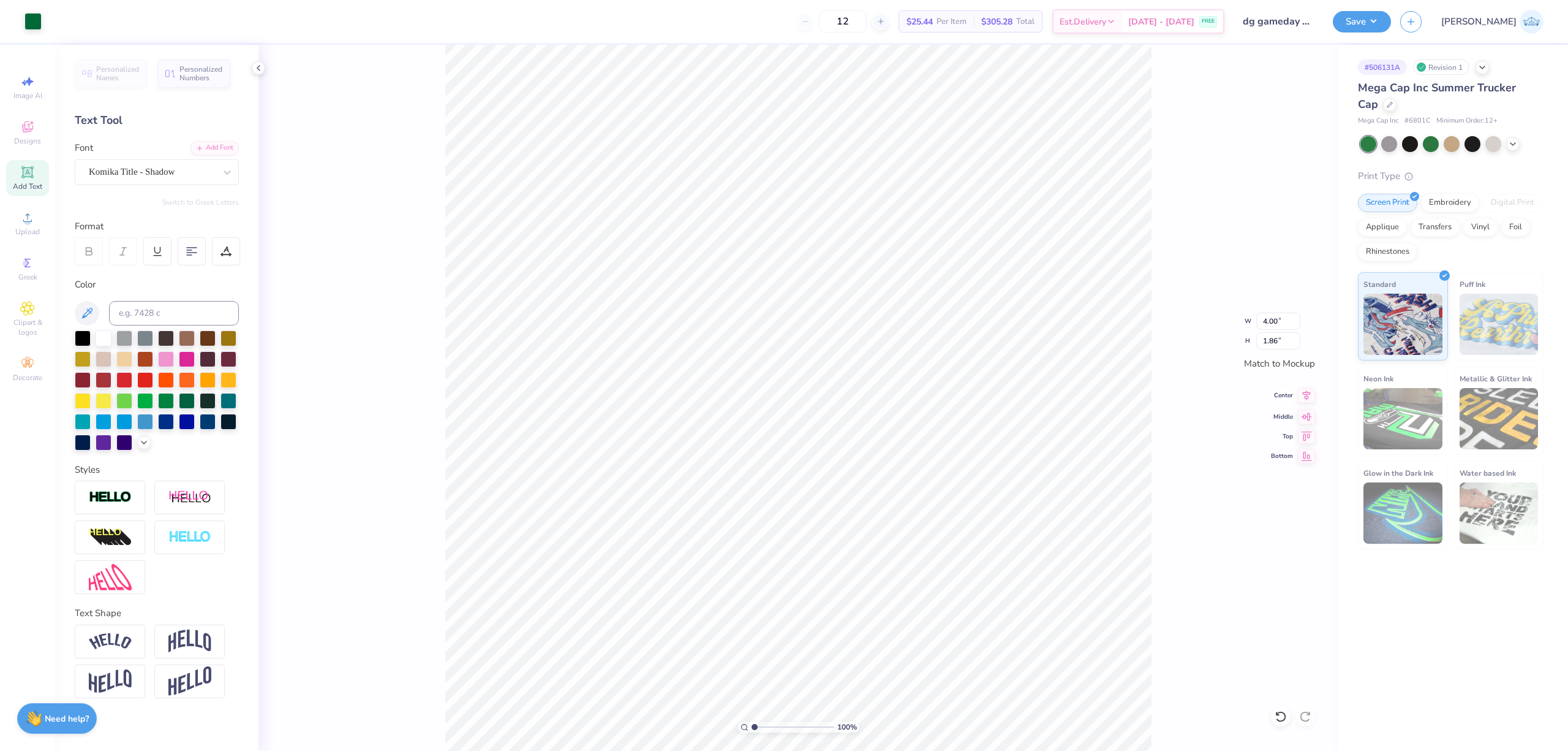
click at [1304, 401] on icon at bounding box center [1306, 395] width 17 height 15
click at [1311, 423] on div "100 % W 4.00 4.00 " H 1.86 1.86 " Match to Mockup Center Middle Top Bottom" at bounding box center [799, 397] width 1080 height 706
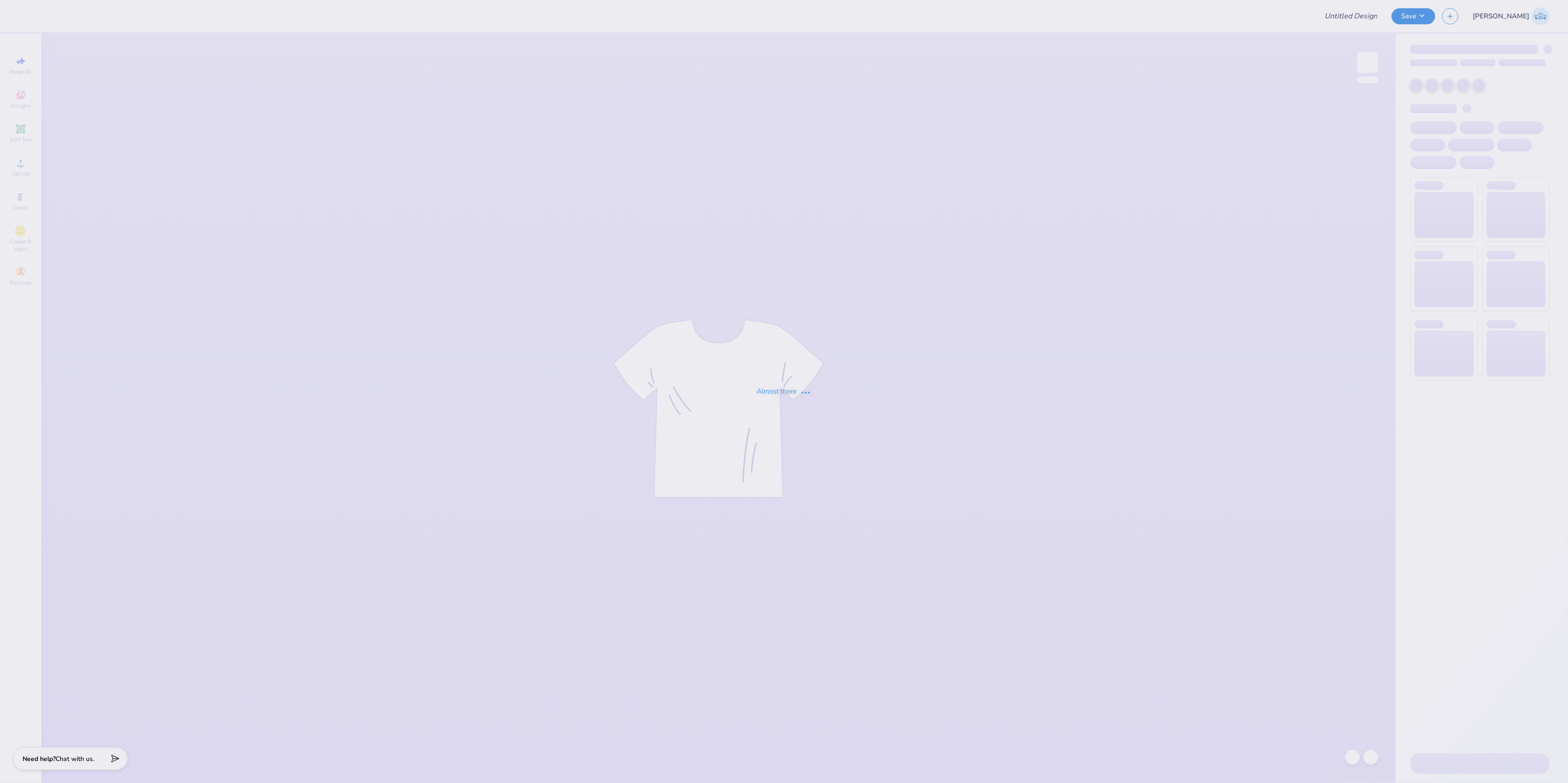
type input "dg gameday hat"
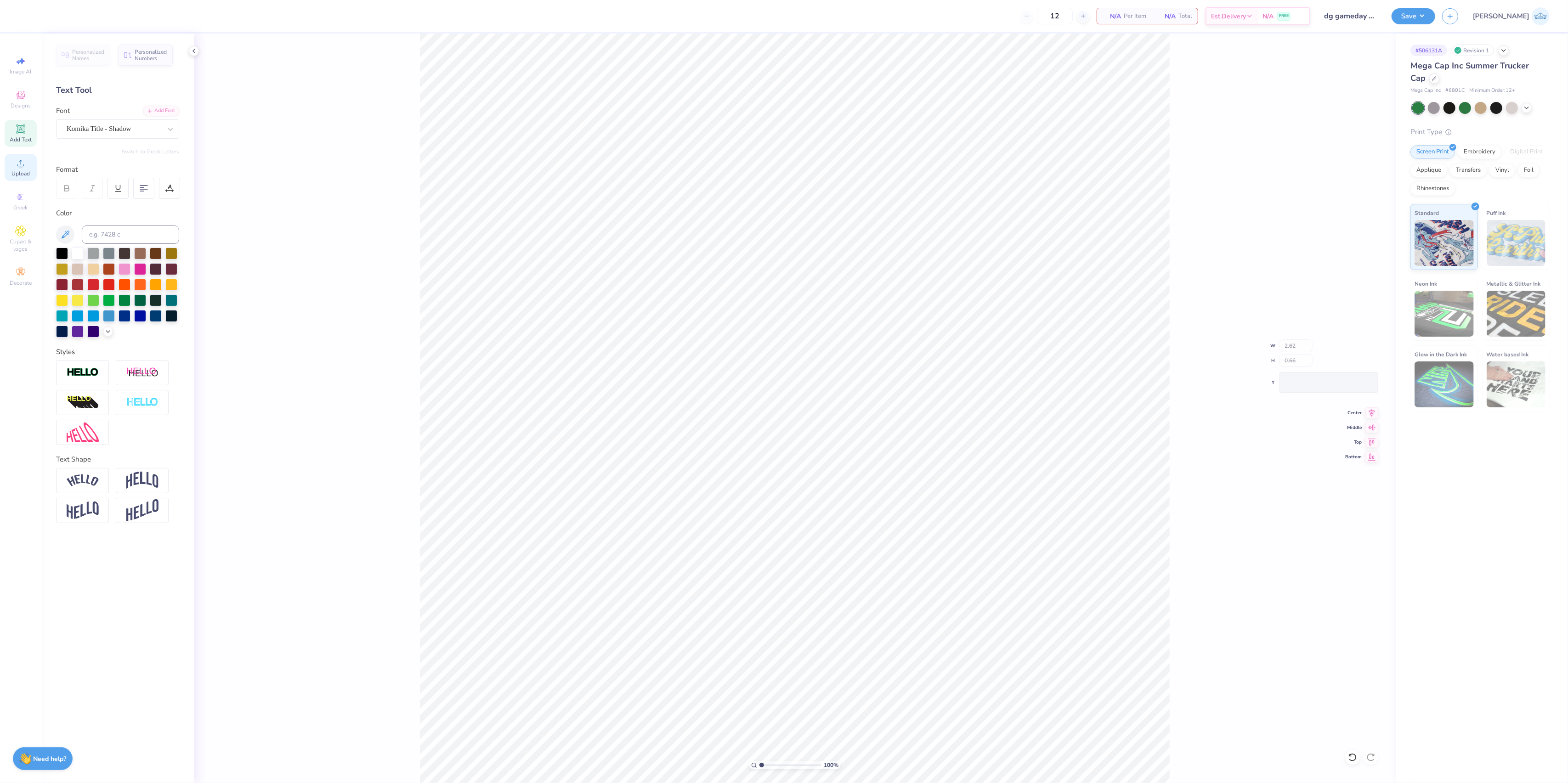
click at [18, 171] on span "Upload" at bounding box center [21, 173] width 18 height 7
click at [1343, 355] on input "4.04" at bounding box center [1351, 350] width 33 height 13
type input "4.00"
type input "1.86"
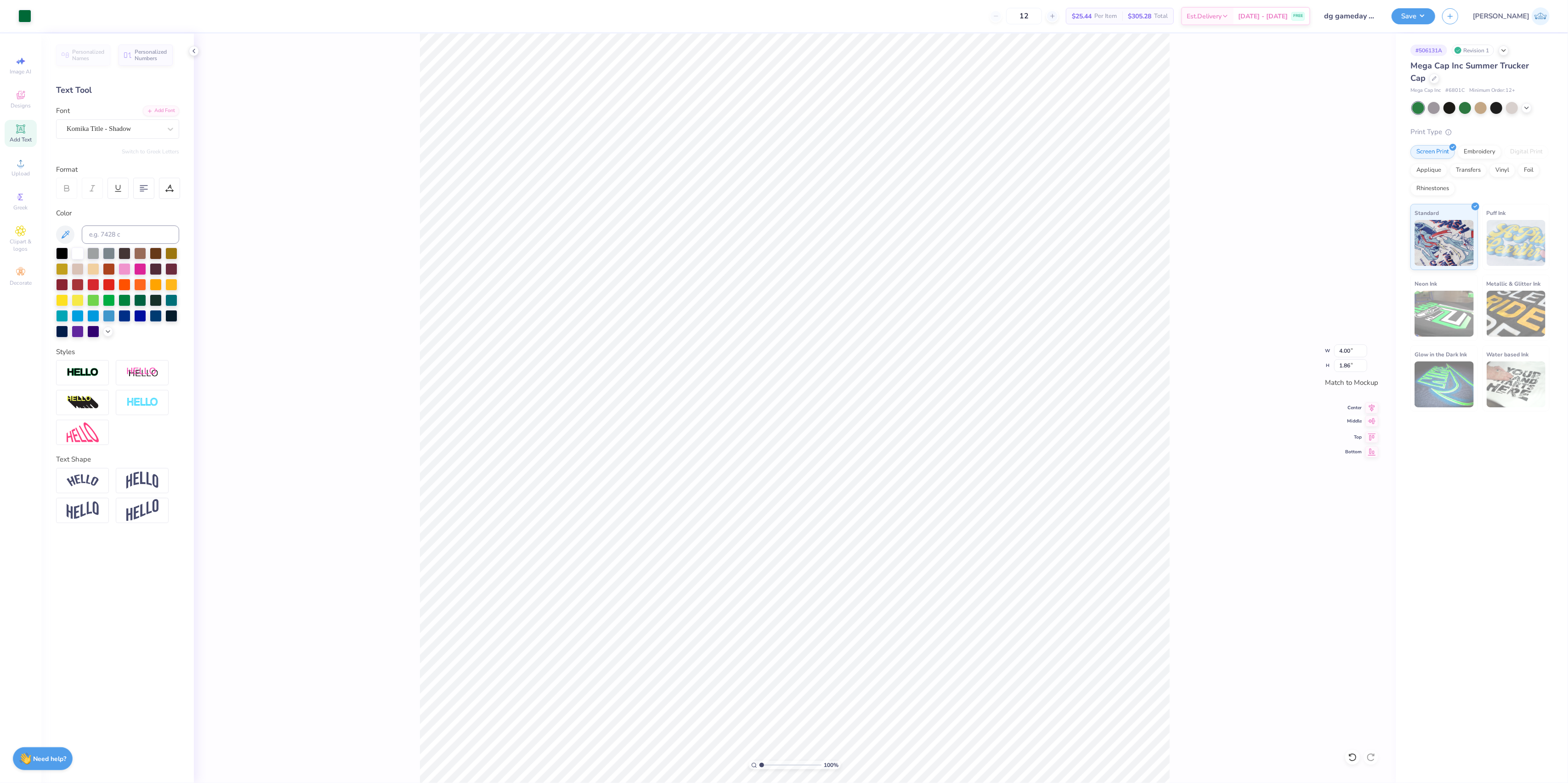
click at [1371, 419] on icon at bounding box center [1371, 421] width 13 height 11
click at [1371, 416] on icon at bounding box center [1371, 421] width 13 height 11
type input "2.63"
click at [772, 766] on input "range" at bounding box center [791, 765] width 62 height 9
click at [1351, 353] on input "0.07" at bounding box center [1351, 350] width 33 height 13
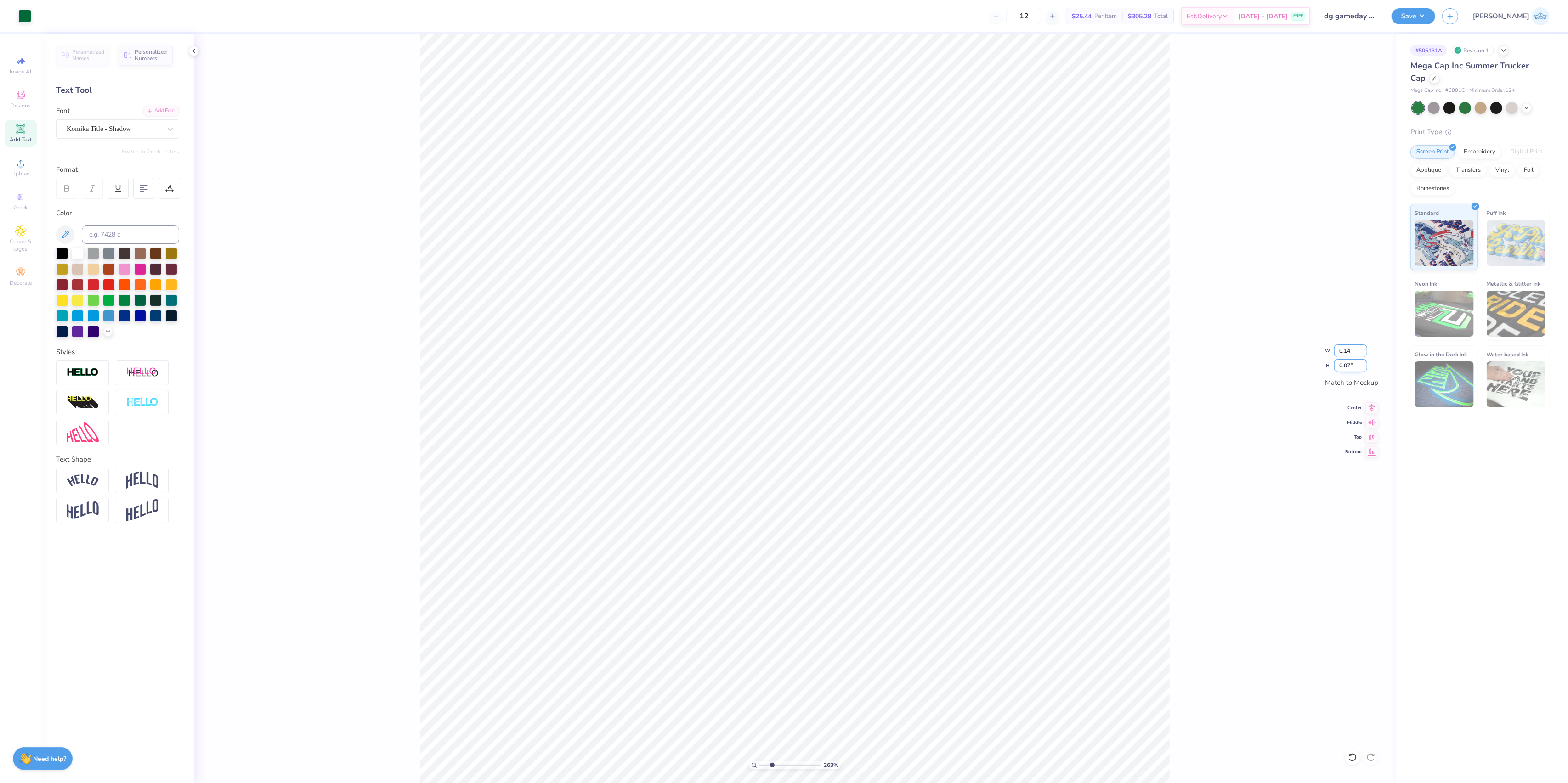
type input "0.14"
drag, startPoint x: 775, startPoint y: 765, endPoint x: 722, endPoint y: 759, distance: 53.3
type input "1"
click at [760, 761] on input "range" at bounding box center [791, 765] width 62 height 9
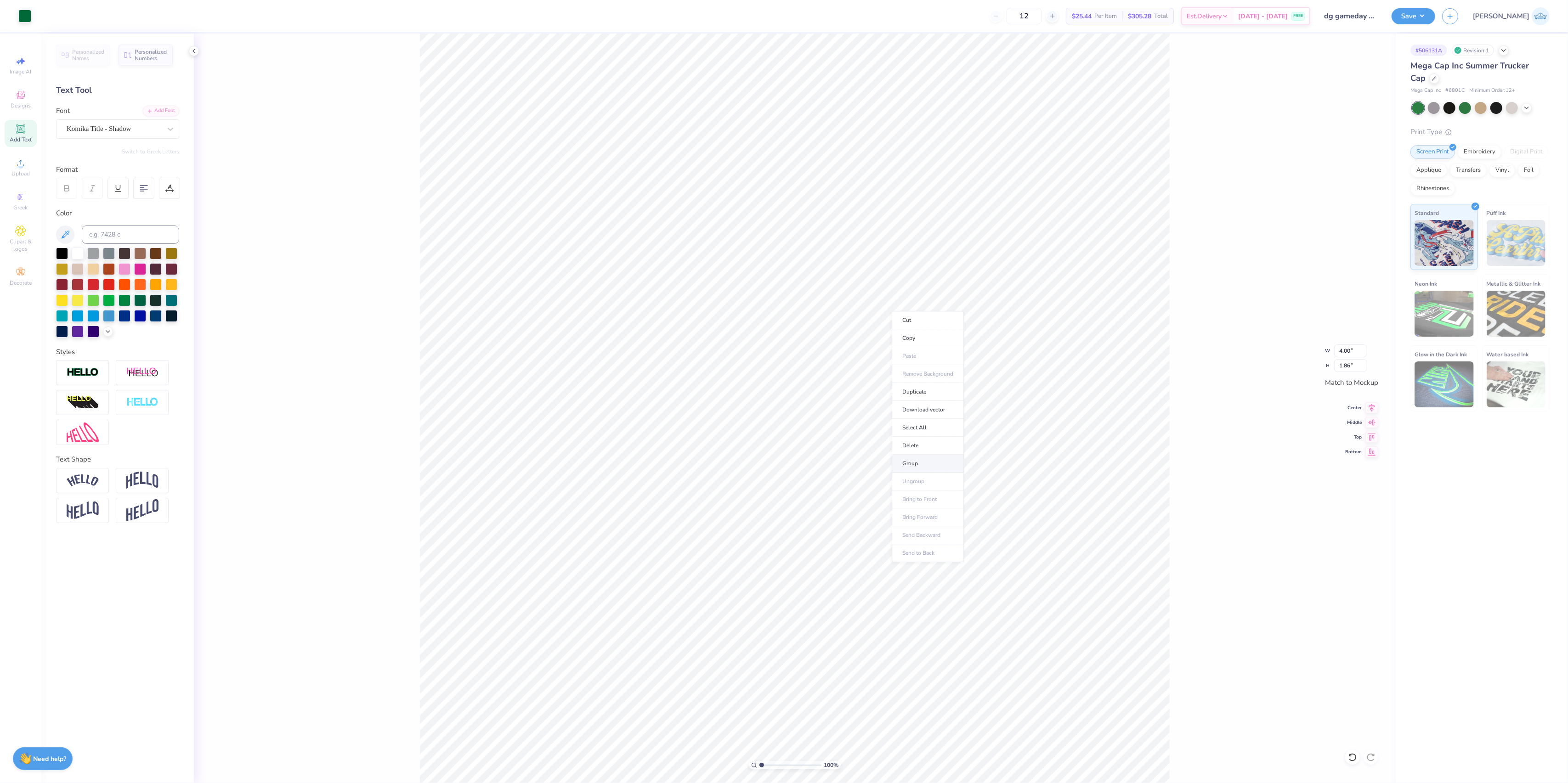
click at [907, 469] on li "Group" at bounding box center [928, 463] width 72 height 18
click at [1366, 405] on icon at bounding box center [1371, 406] width 13 height 11
click at [1435, 19] on button "Save" at bounding box center [1413, 15] width 44 height 16
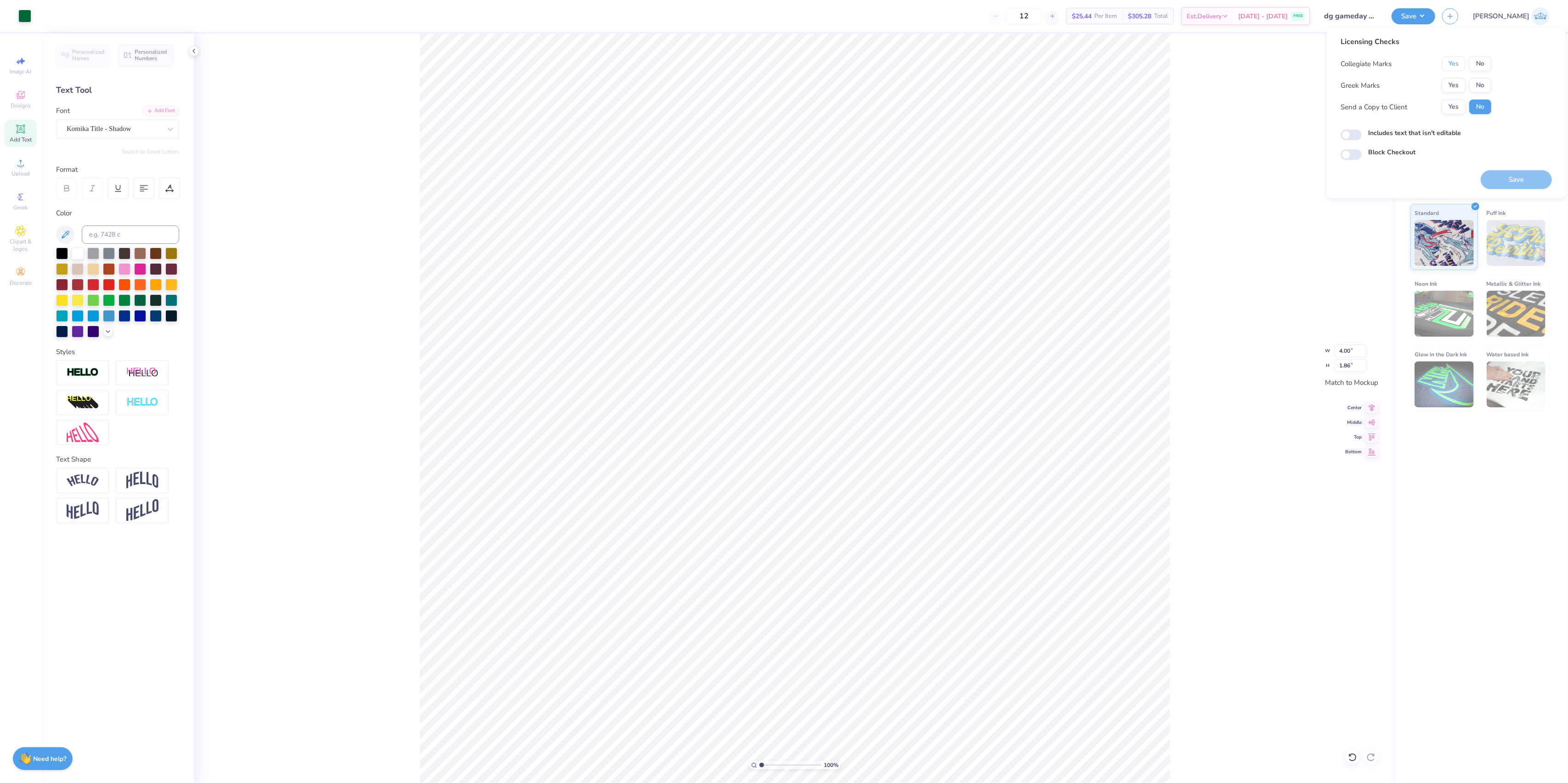
click at [1458, 71] on div "Collegiate Marks Yes No Greek Marks Yes No Send a Copy to Client Yes No" at bounding box center [1416, 85] width 151 height 58
click at [1458, 86] on button "Yes" at bounding box center [1453, 85] width 24 height 15
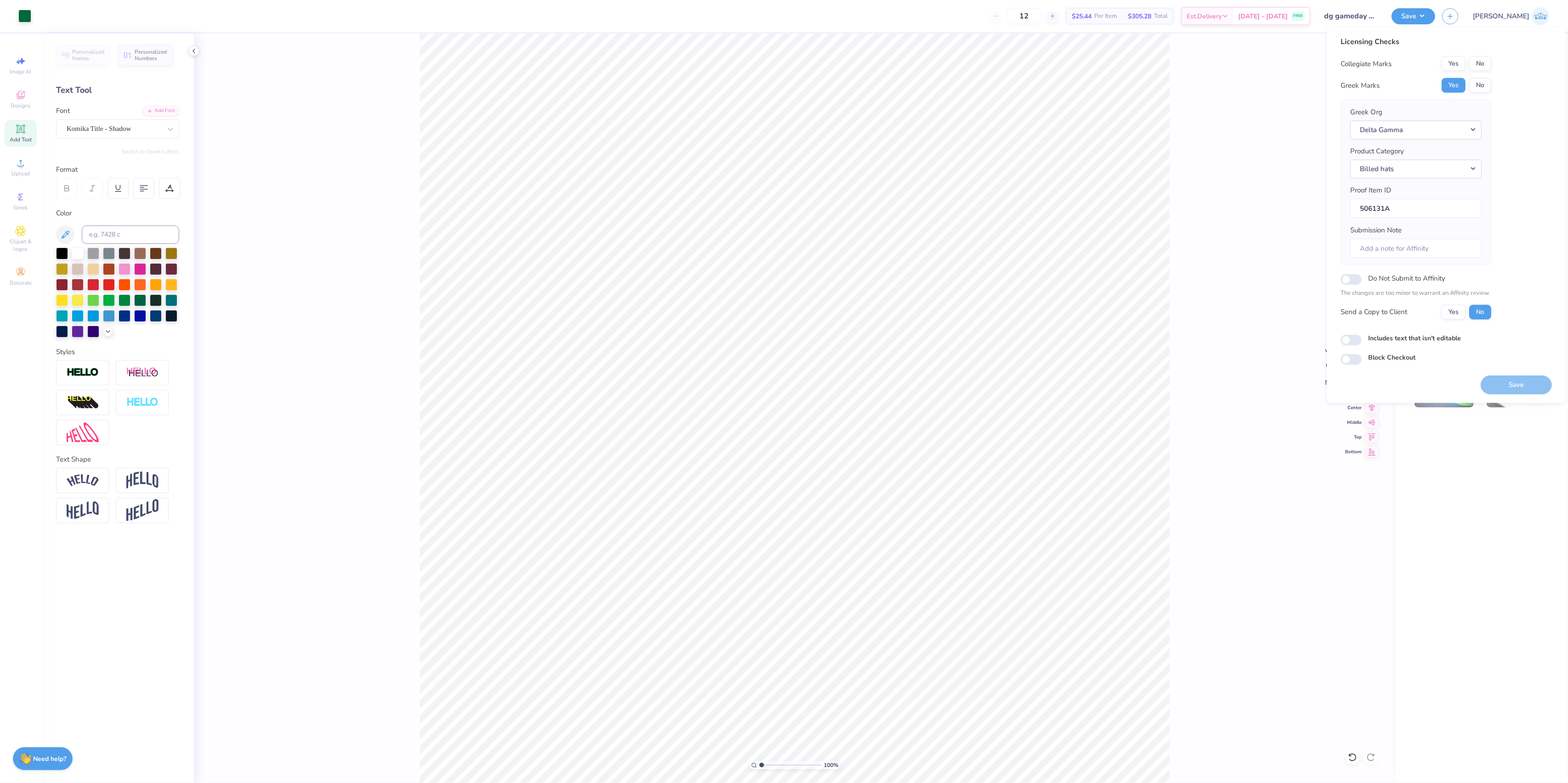
click at [1461, 54] on div "Licensing Checks Collegiate Marks Yes No Greek Marks Yes No Greek Org Delta Gam…" at bounding box center [1416, 181] width 151 height 290
click at [1460, 60] on button "Yes" at bounding box center [1453, 64] width 24 height 15
click at [1458, 314] on button "Yes" at bounding box center [1453, 311] width 24 height 15
click at [1347, 347] on div "Licensing Checks Collegiate Marks Yes No Greek Marks Yes No Greek Org Delta Gam…" at bounding box center [1446, 201] width 211 height 329
click at [1351, 346] on input "Includes text that isn't editable" at bounding box center [1351, 339] width 21 height 11
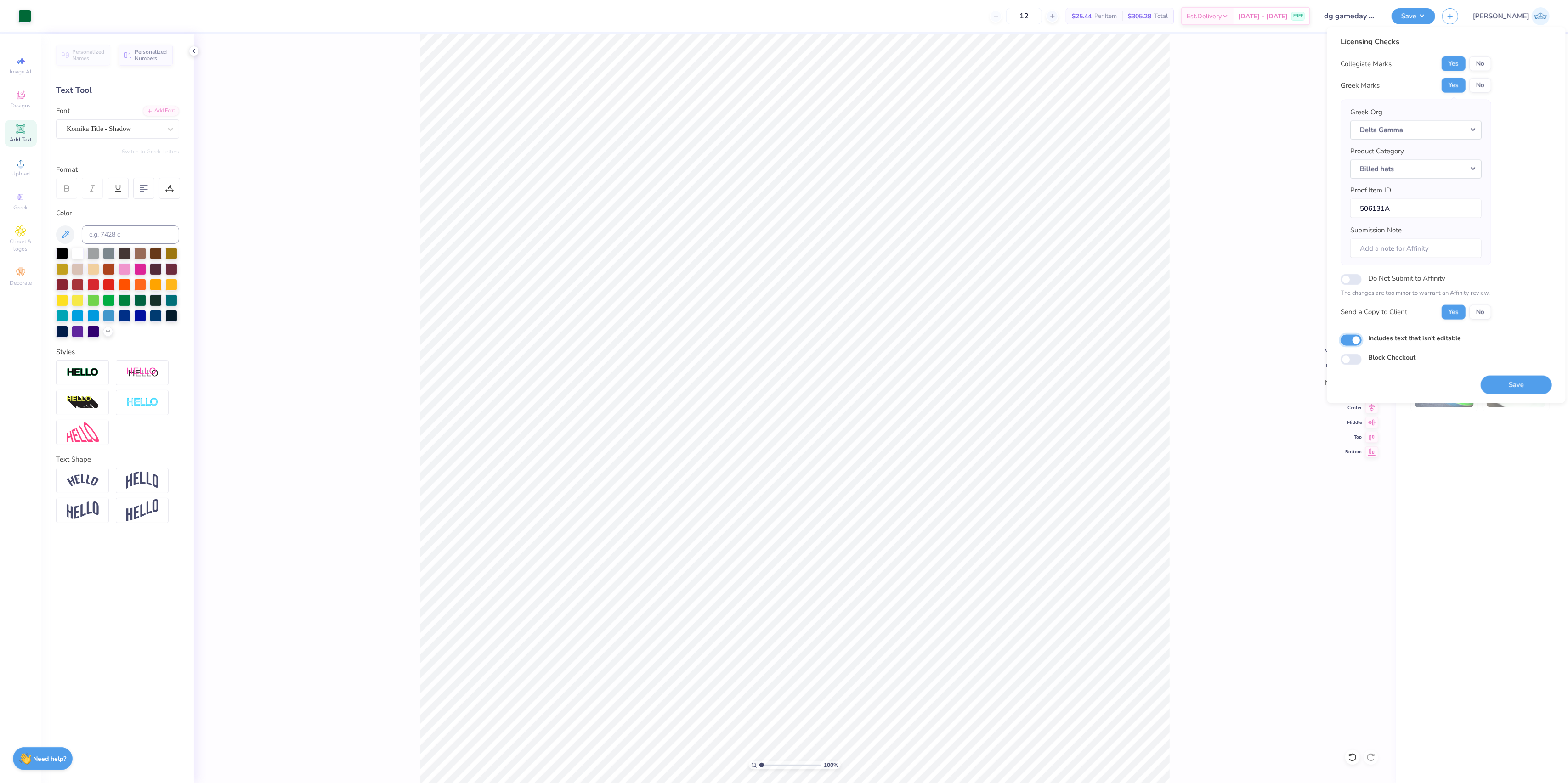
checkbox input "true"
click at [1519, 391] on button "Save" at bounding box center [1516, 385] width 71 height 19
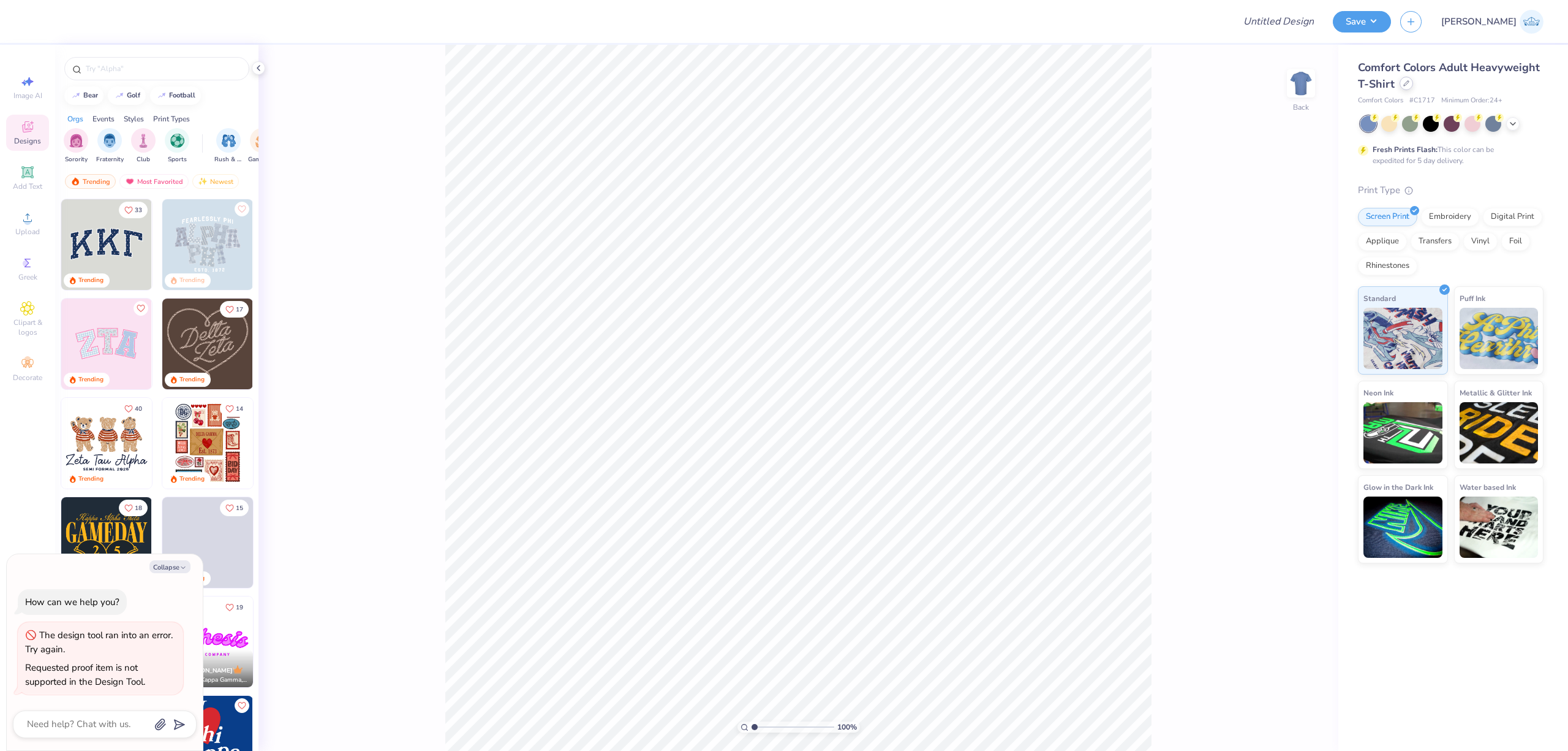
click at [1409, 89] on div at bounding box center [1406, 83] width 14 height 14
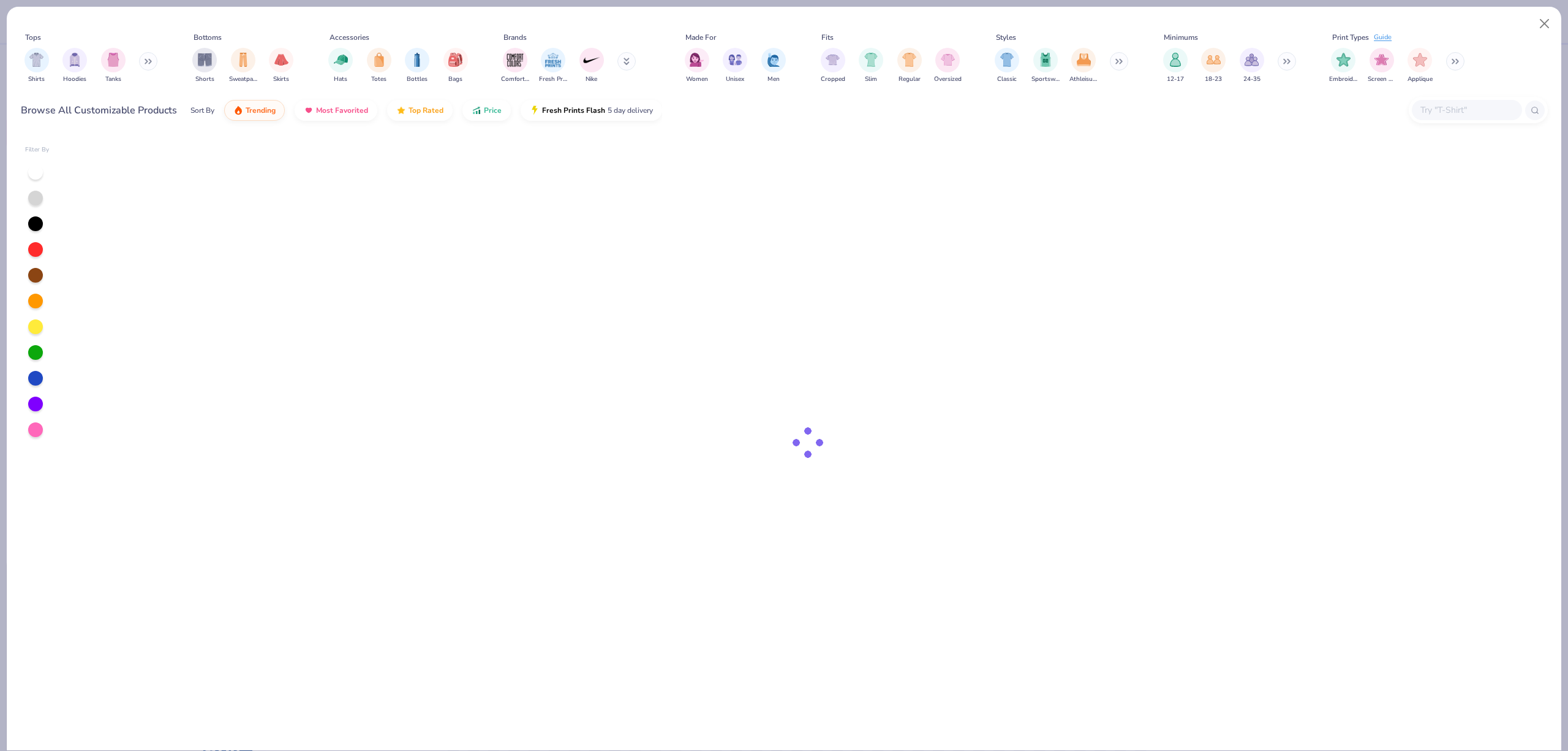
click at [1402, 93] on div "Browse All Customizable Products Sort By Trending Most Favorited Top Rated Pric…" at bounding box center [785, 110] width 1527 height 34
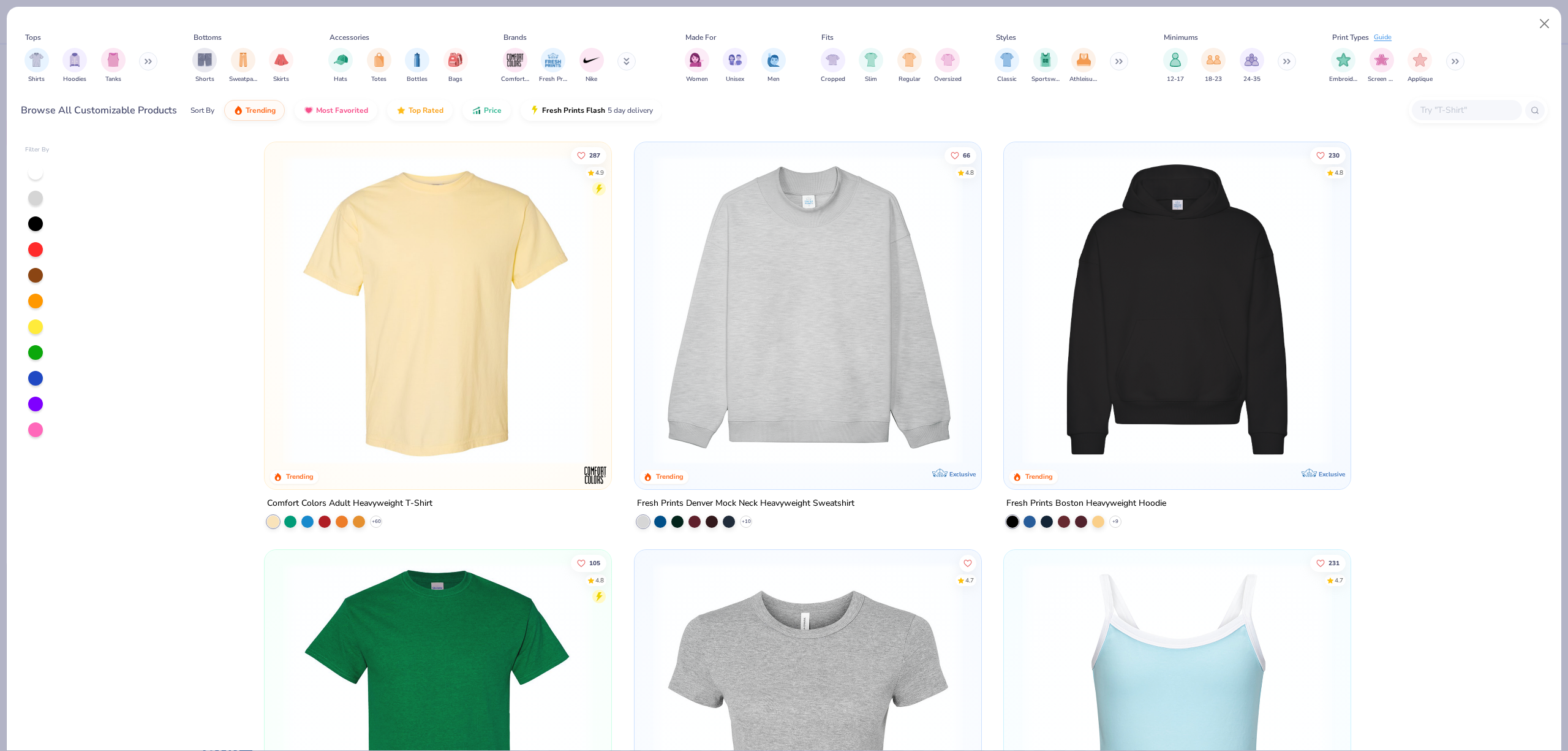
type textarea "x"
click at [1419, 101] on div at bounding box center [1467, 110] width 110 height 20
click at [1435, 106] on input "text" at bounding box center [1467, 110] width 94 height 14
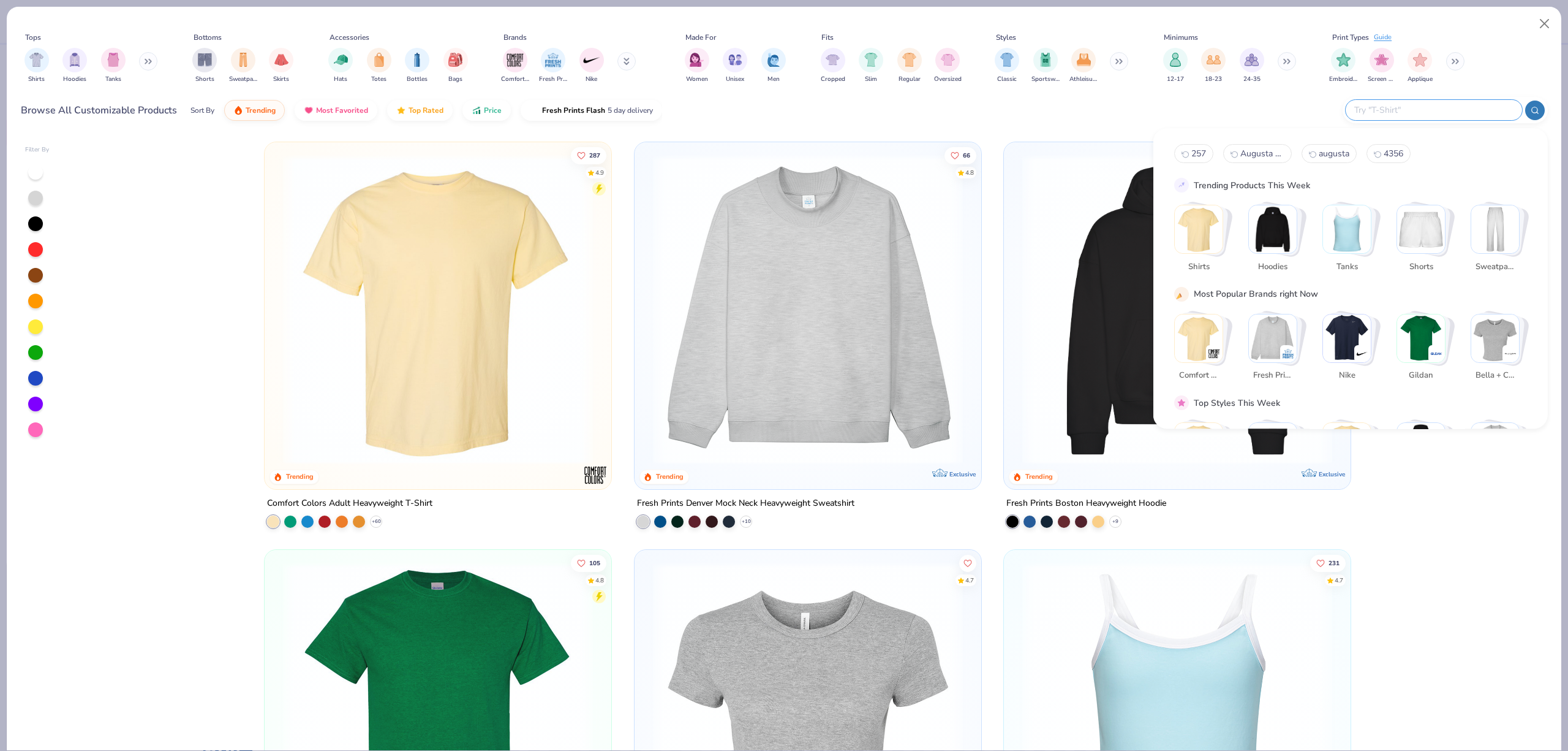
paste input "LA Apparel L/S MW HF Hooded PO 14 Oz"
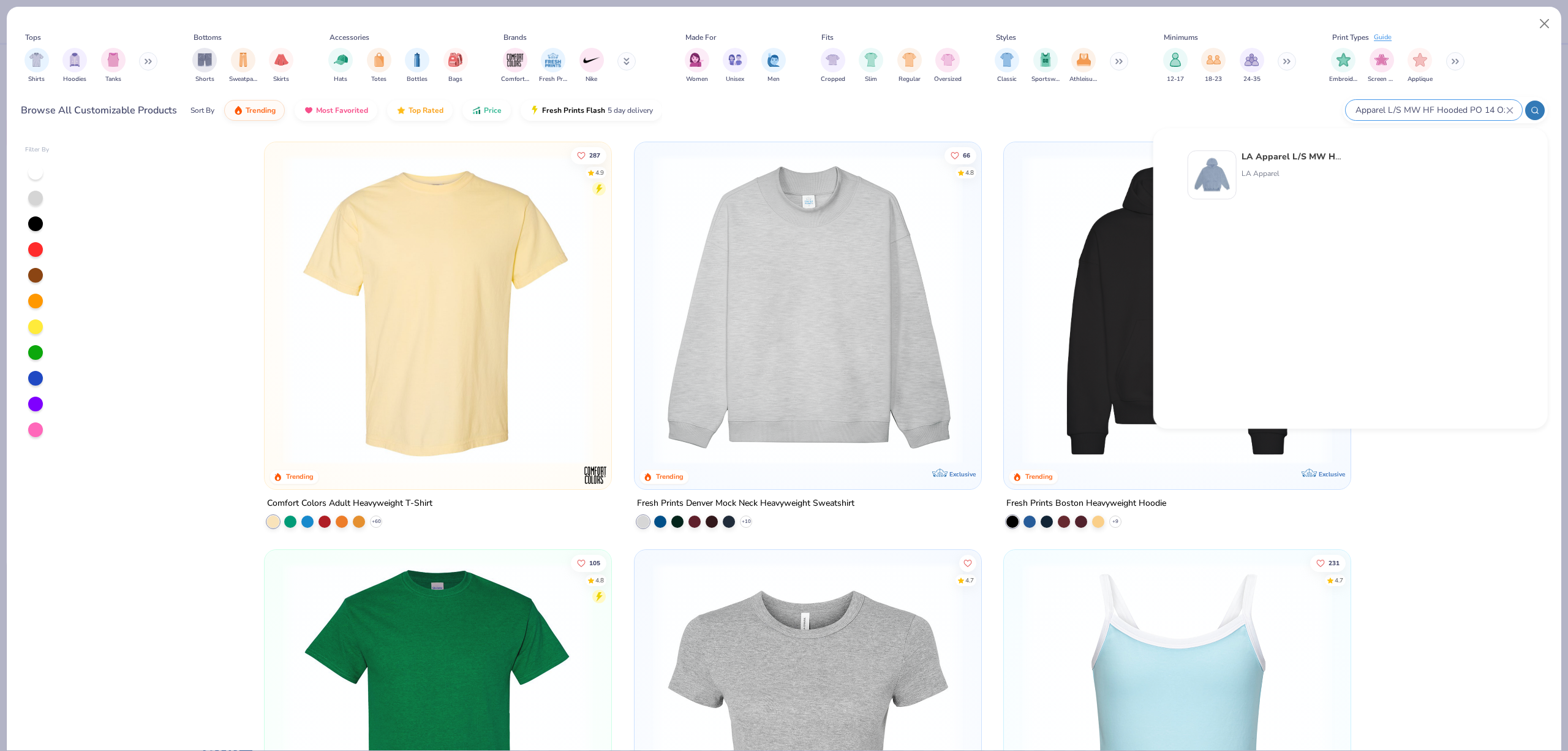
type input "LA Apparel L/S MW HF Hooded PO 14 Oz"
